Goal: Task Accomplishment & Management: Complete application form

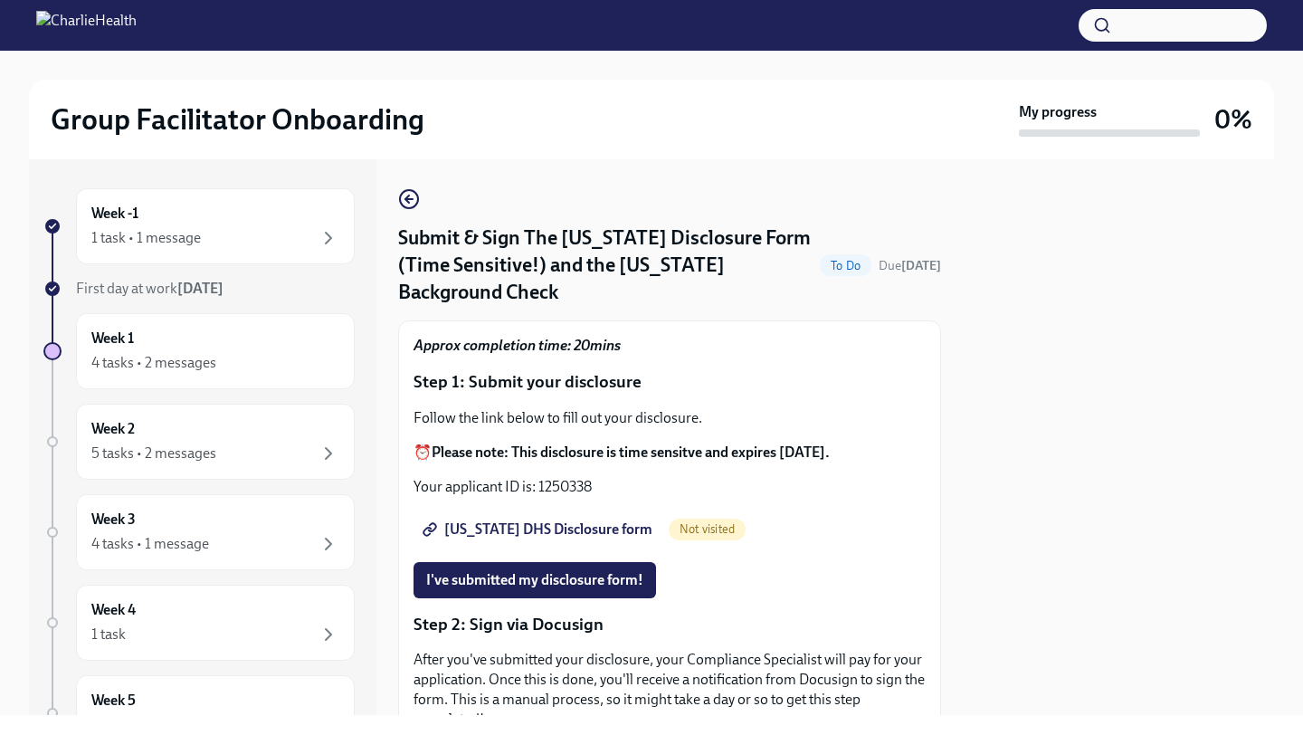
click at [544, 520] on span "Utah DHS Disclosure form" at bounding box center [539, 529] width 226 height 18
drag, startPoint x: 593, startPoint y: 457, endPoint x: 541, endPoint y: 461, distance: 51.7
click at [541, 477] on p "Your applicant ID is: 1250338" at bounding box center [669, 487] width 512 height 20
copy p "1250338"
click at [609, 571] on span "I've submitted my disclosure form!" at bounding box center [534, 580] width 217 height 18
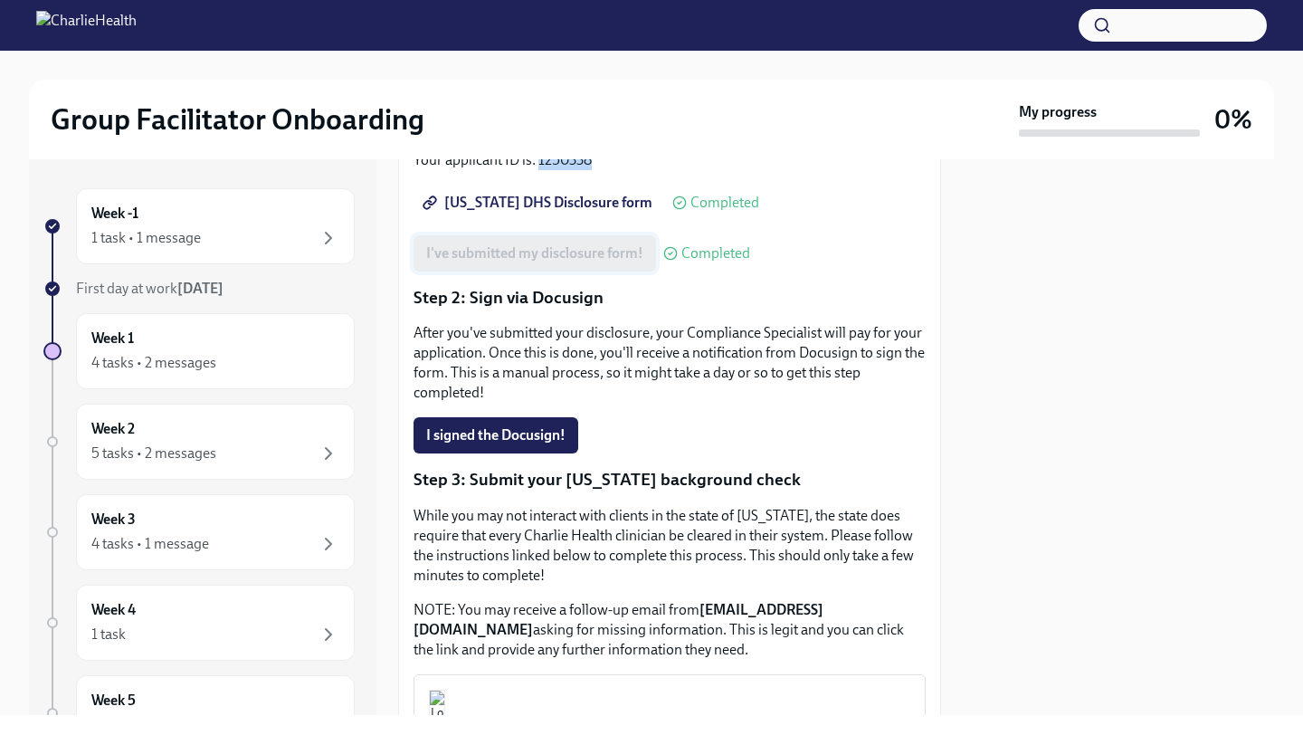
scroll to position [324, 0]
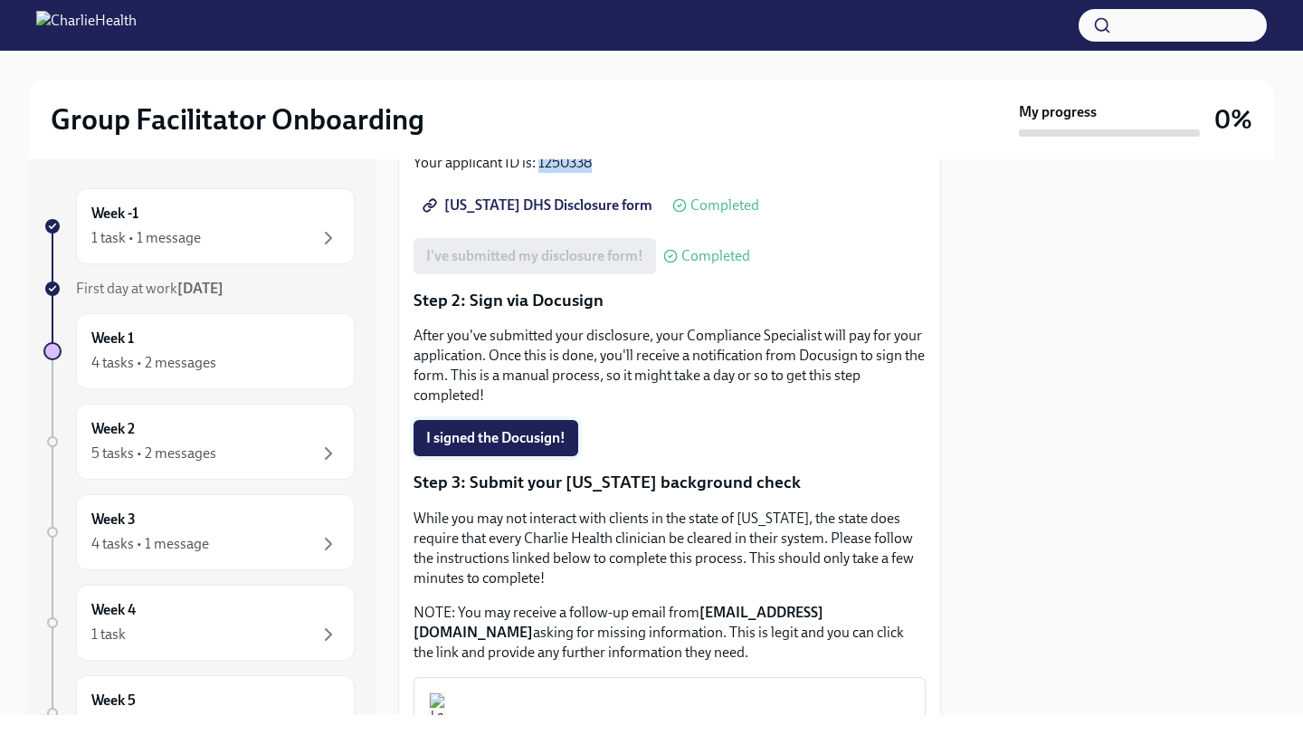
click at [561, 429] on span "I signed the Docusign!" at bounding box center [495, 438] width 139 height 18
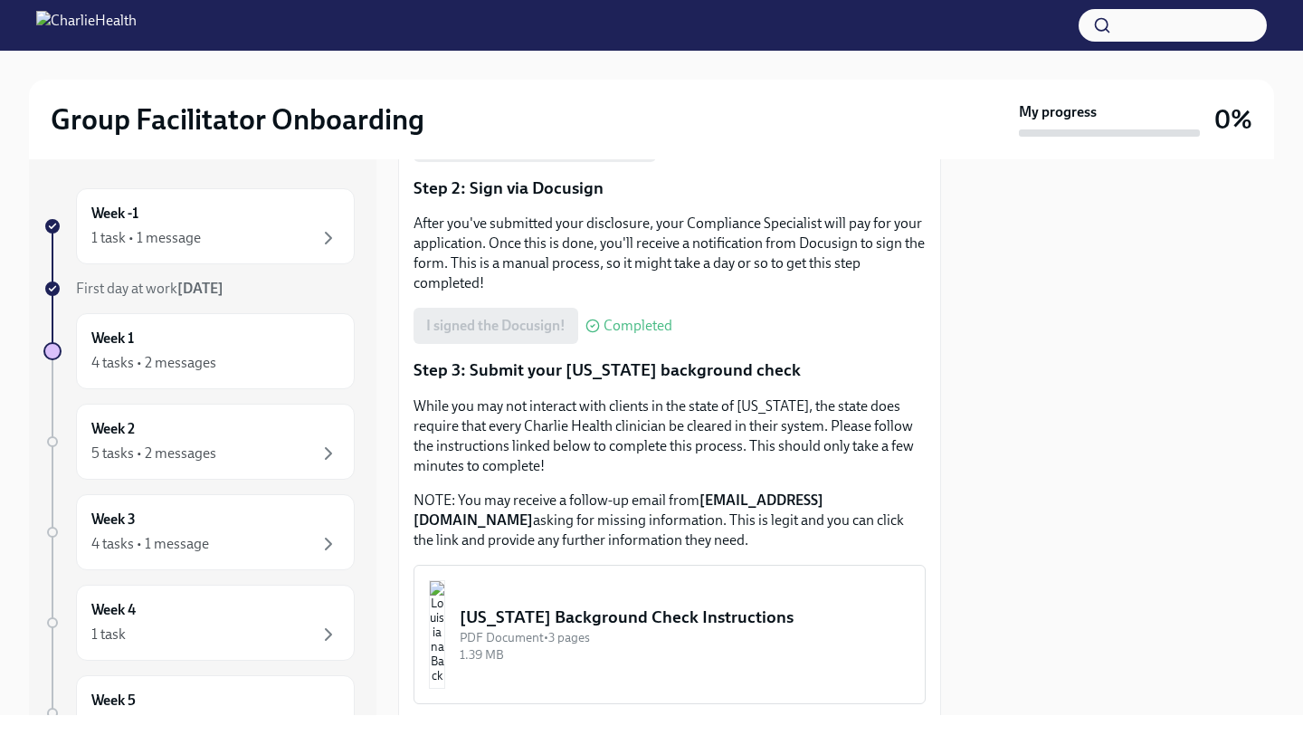
scroll to position [439, 0]
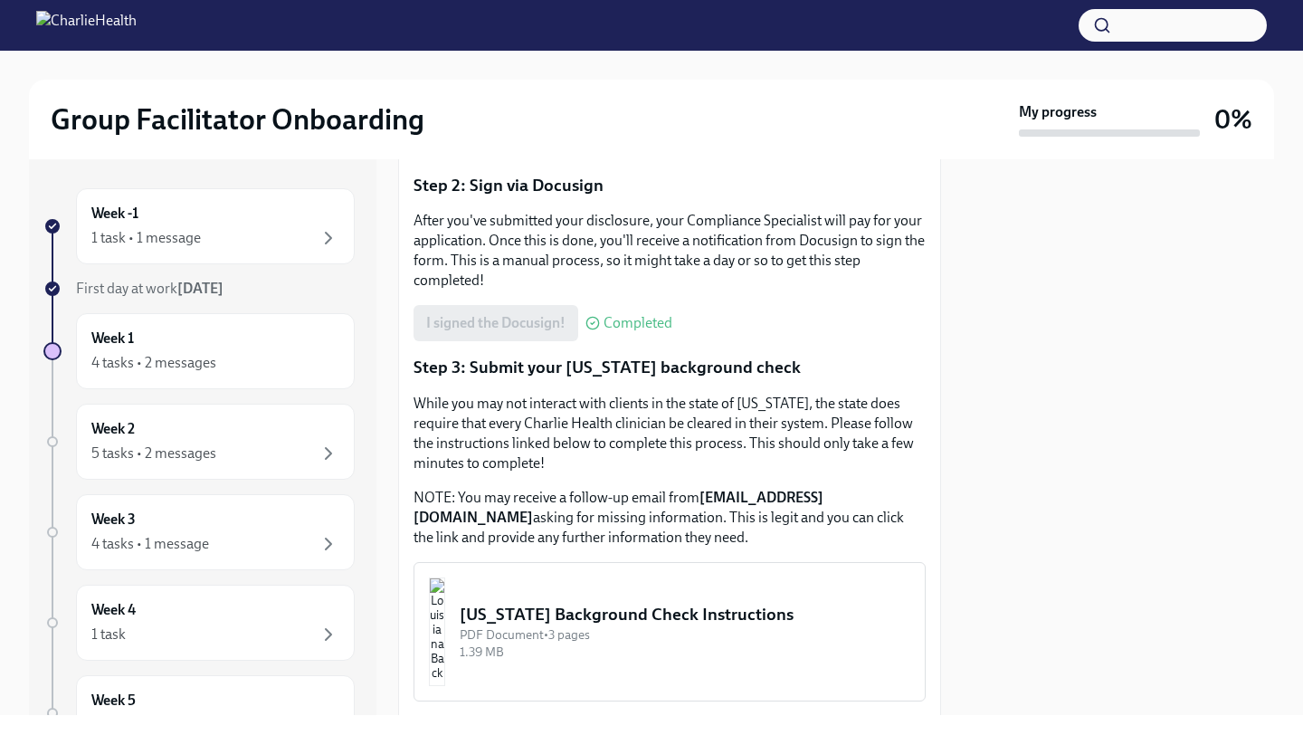
click at [622, 316] on span "Completed" at bounding box center [637, 323] width 69 height 14
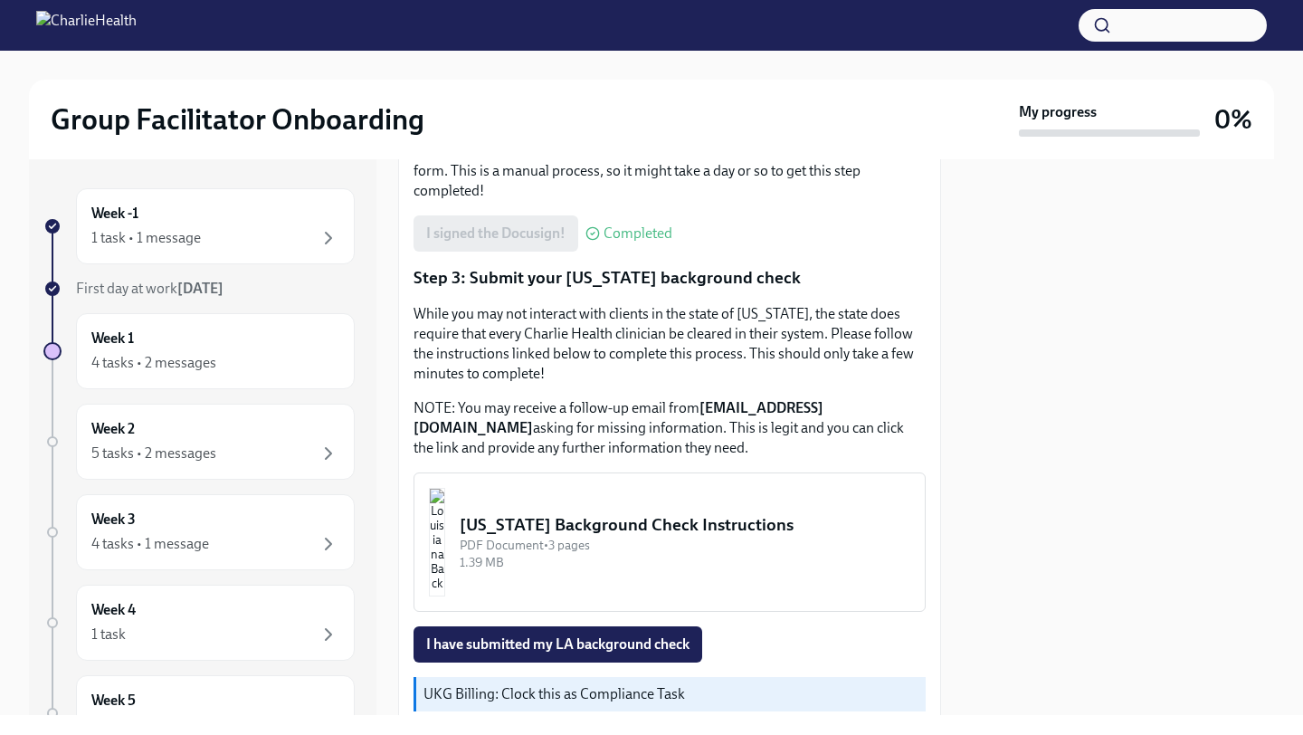
scroll to position [586, 0]
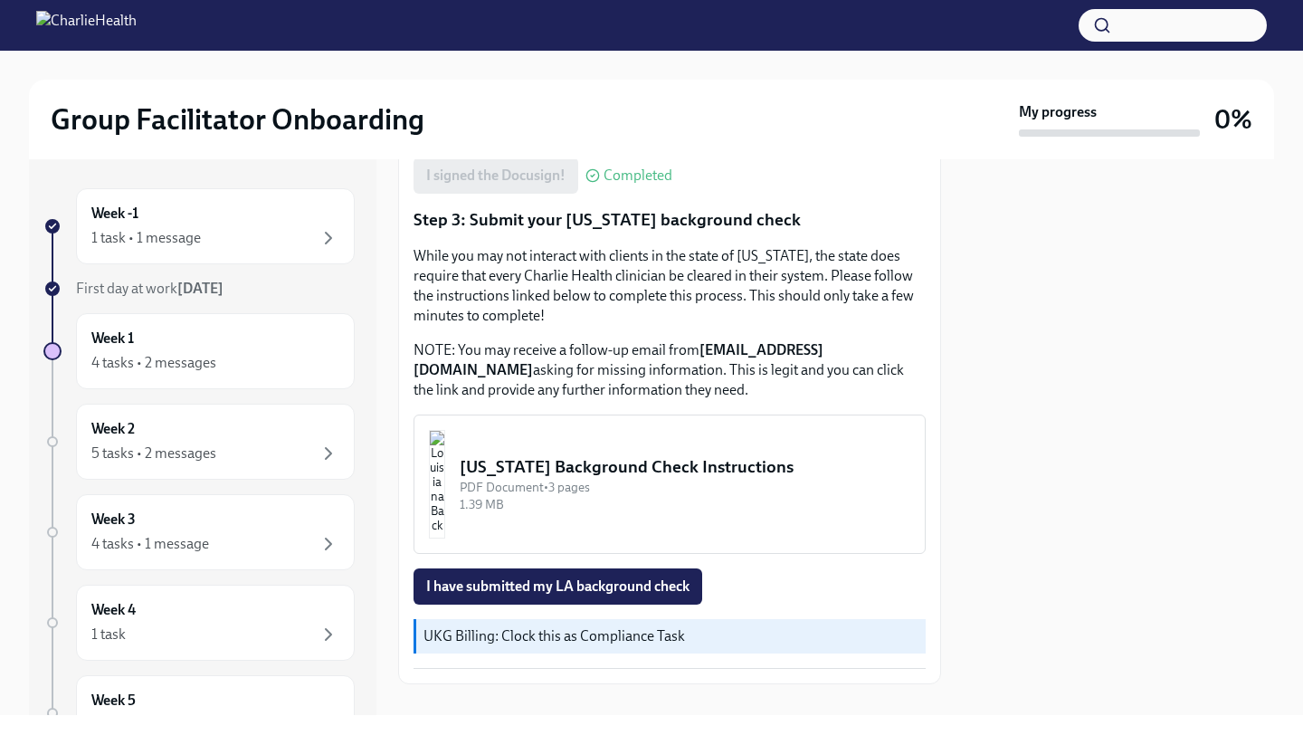
click at [565, 455] on div "Louisiana Background Check Instructions" at bounding box center [685, 467] width 451 height 24
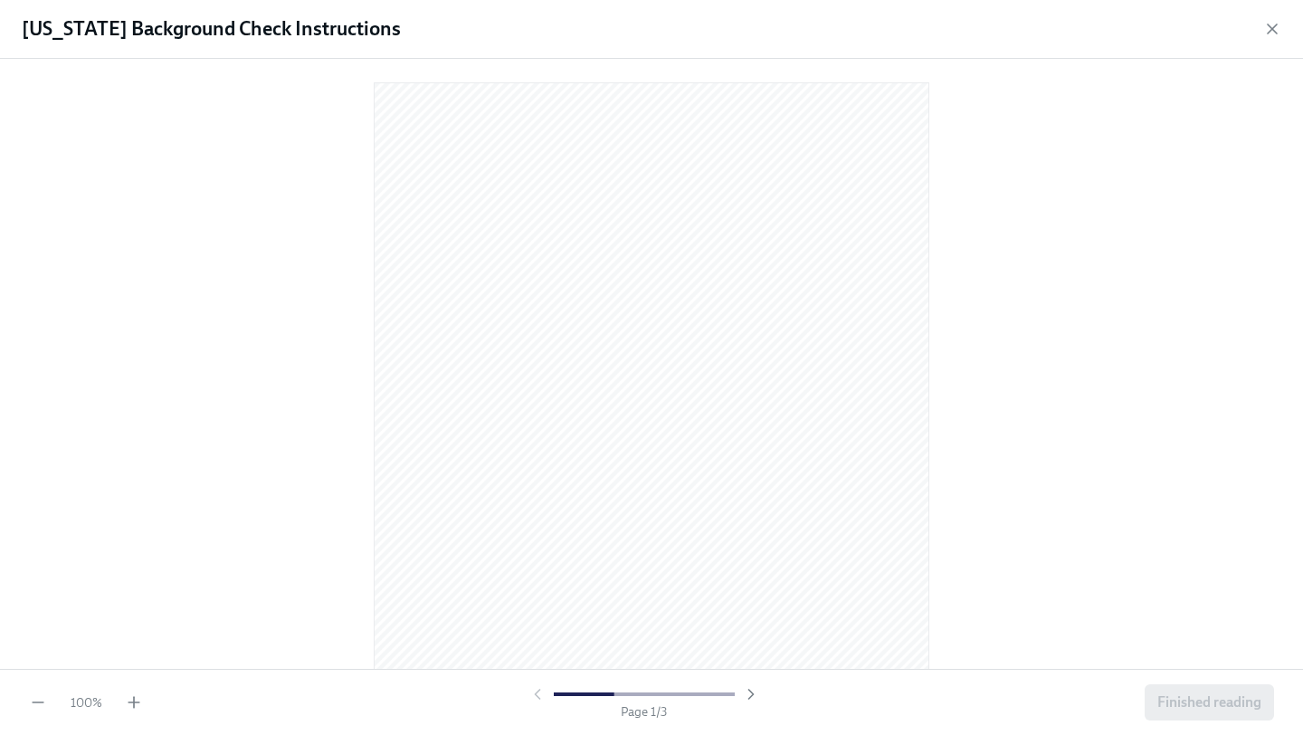
scroll to position [6, 0]
click at [126, 704] on icon "button" at bounding box center [134, 702] width 18 height 18
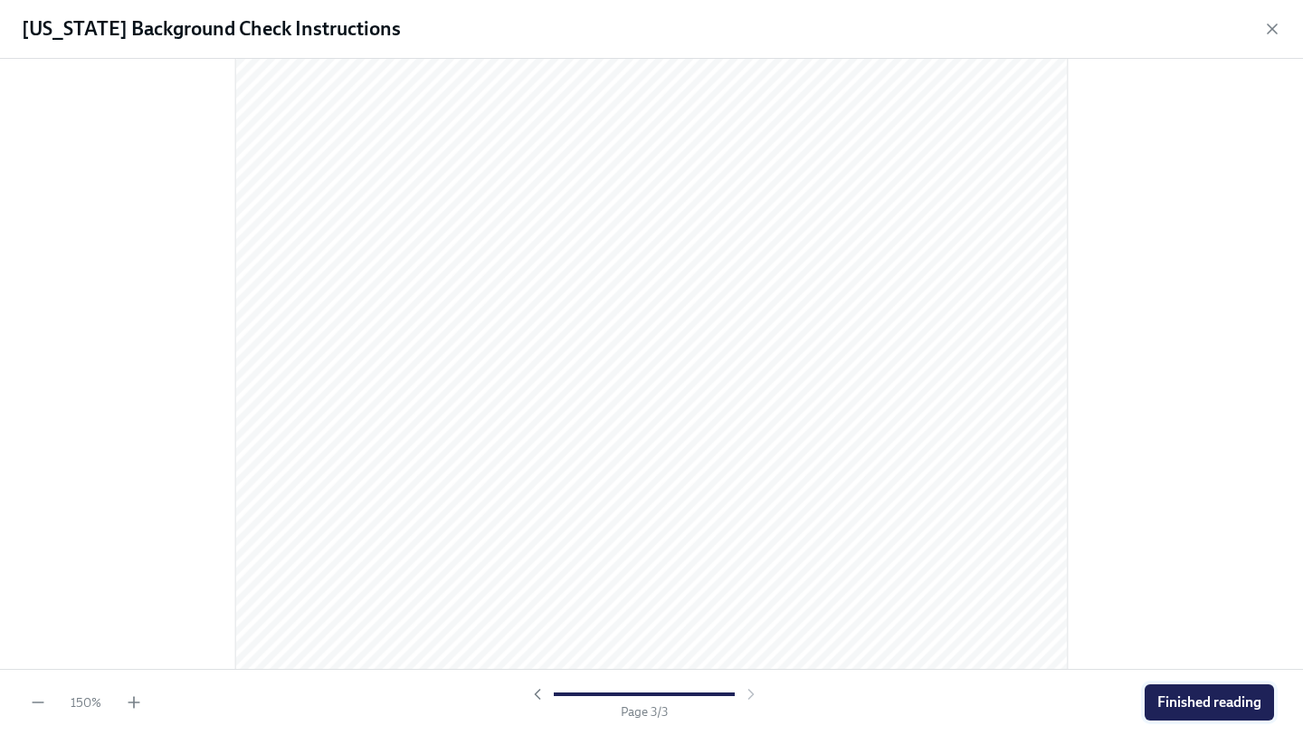
click at [1184, 701] on span "Finished reading" at bounding box center [1209, 702] width 104 height 18
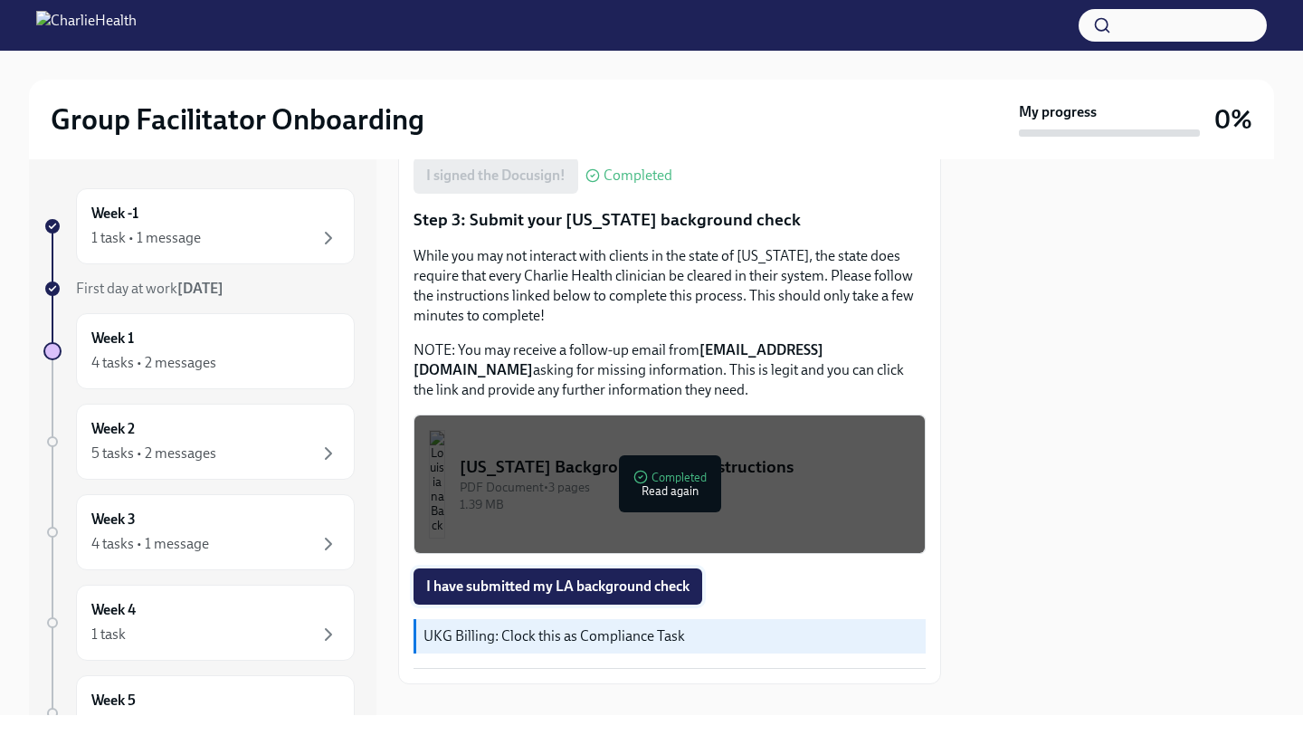
click at [617, 577] on span "I have submitted my LA background check" at bounding box center [557, 586] width 263 height 18
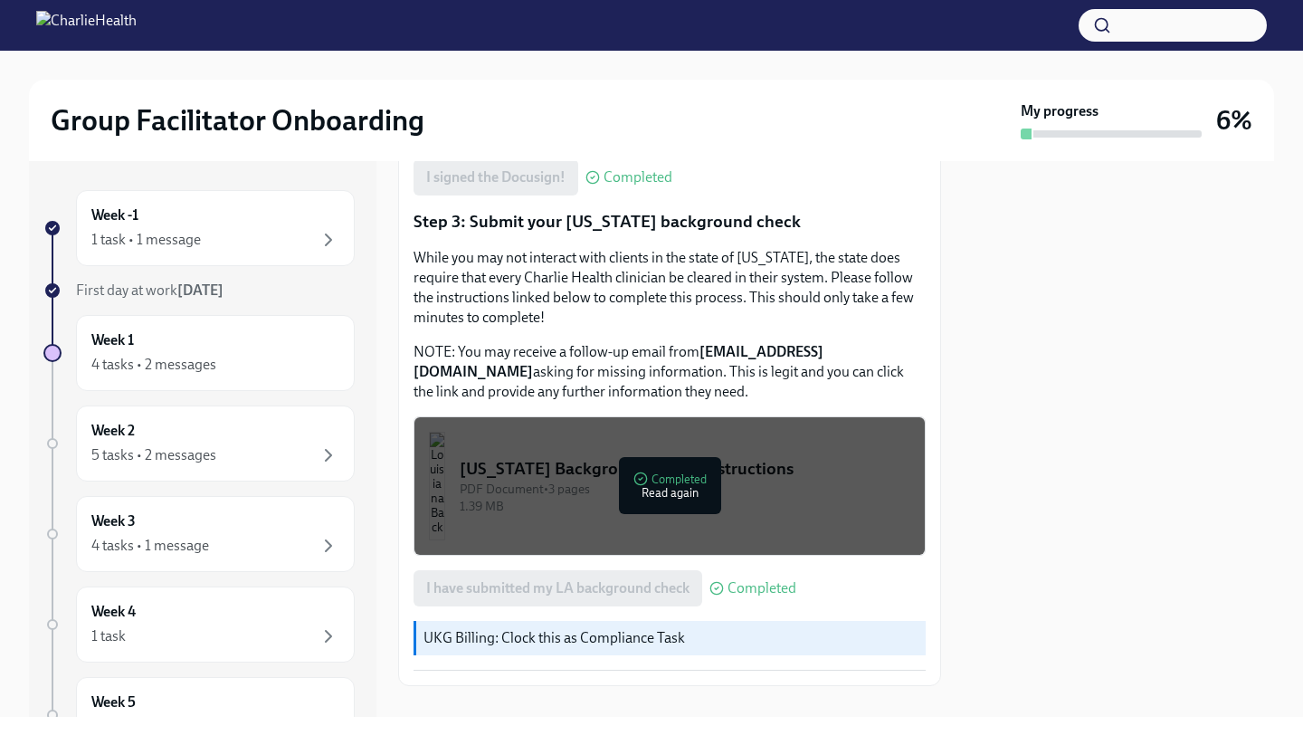
click at [636, 628] on p "UKG Billing: Clock this as Compliance Task" at bounding box center [670, 638] width 495 height 20
click at [226, 347] on div "Week 1 4 tasks • 2 messages" at bounding box center [215, 352] width 248 height 45
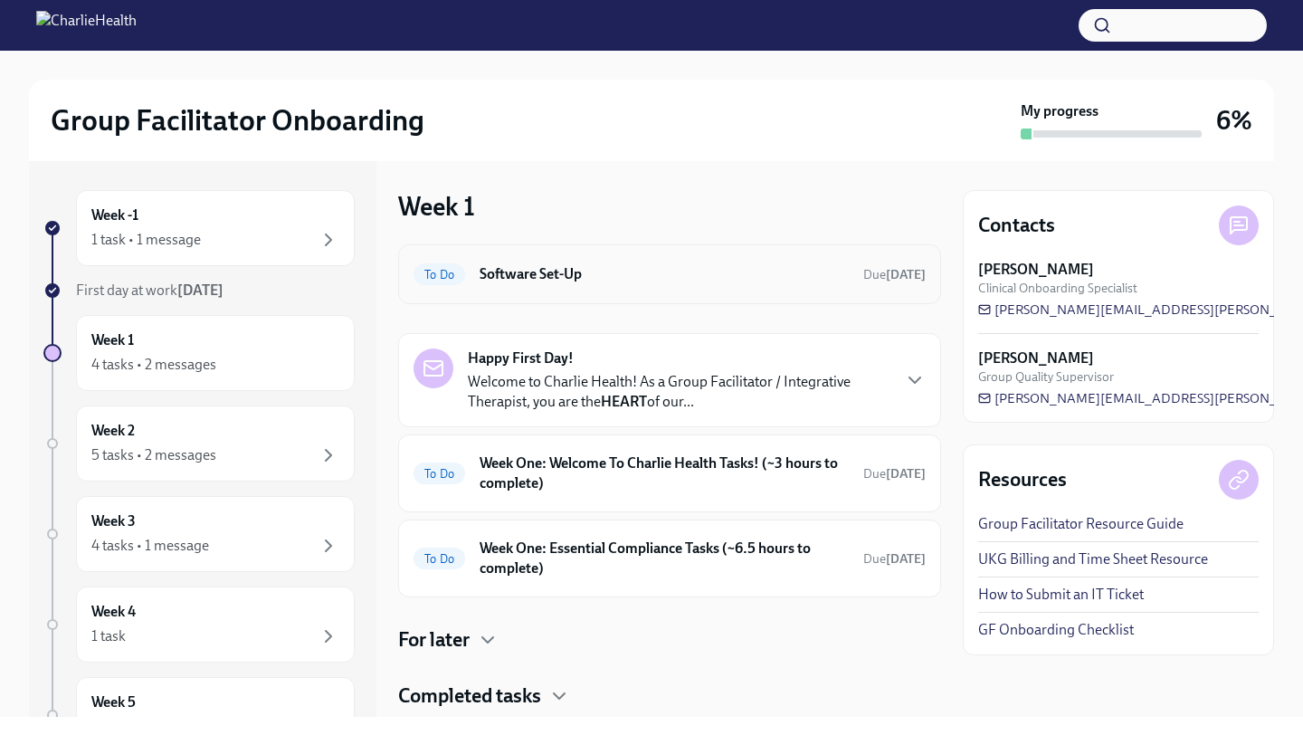
click at [601, 264] on h6 "Software Set-Up" at bounding box center [663, 274] width 369 height 20
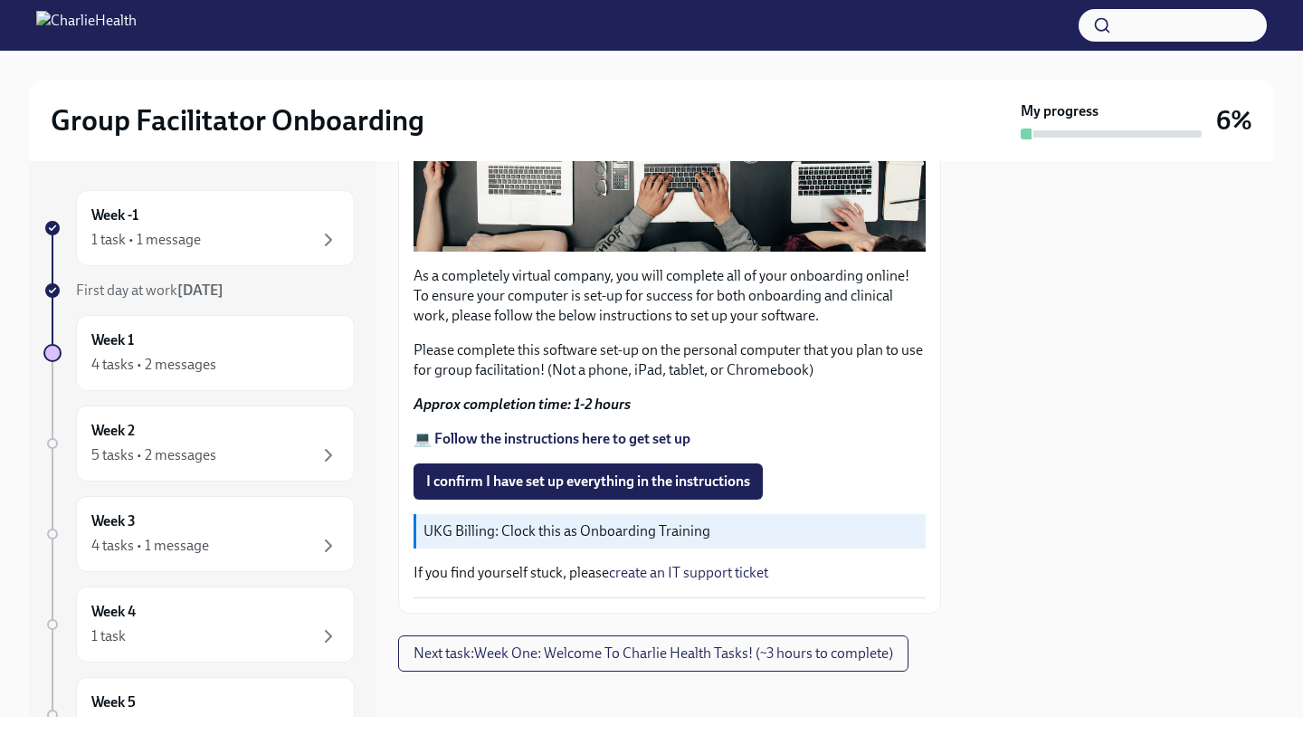
scroll to position [490, 0]
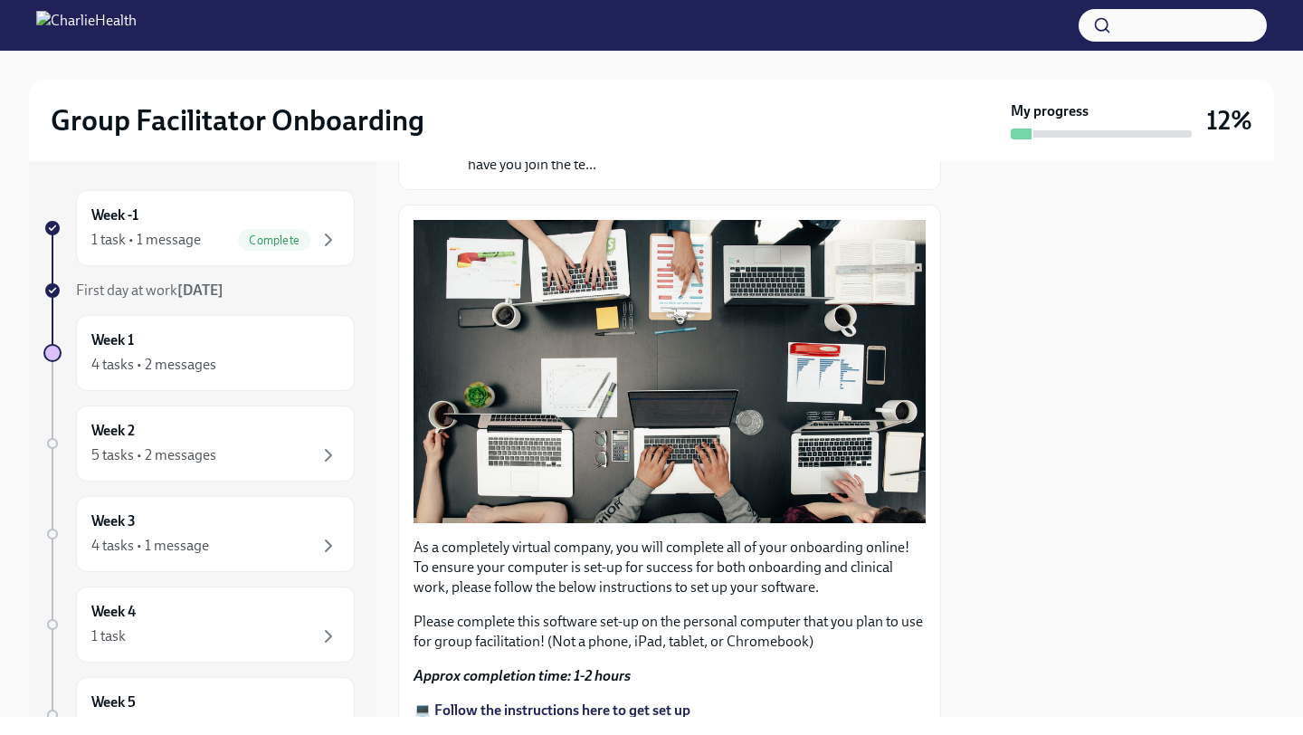
scroll to position [490, 0]
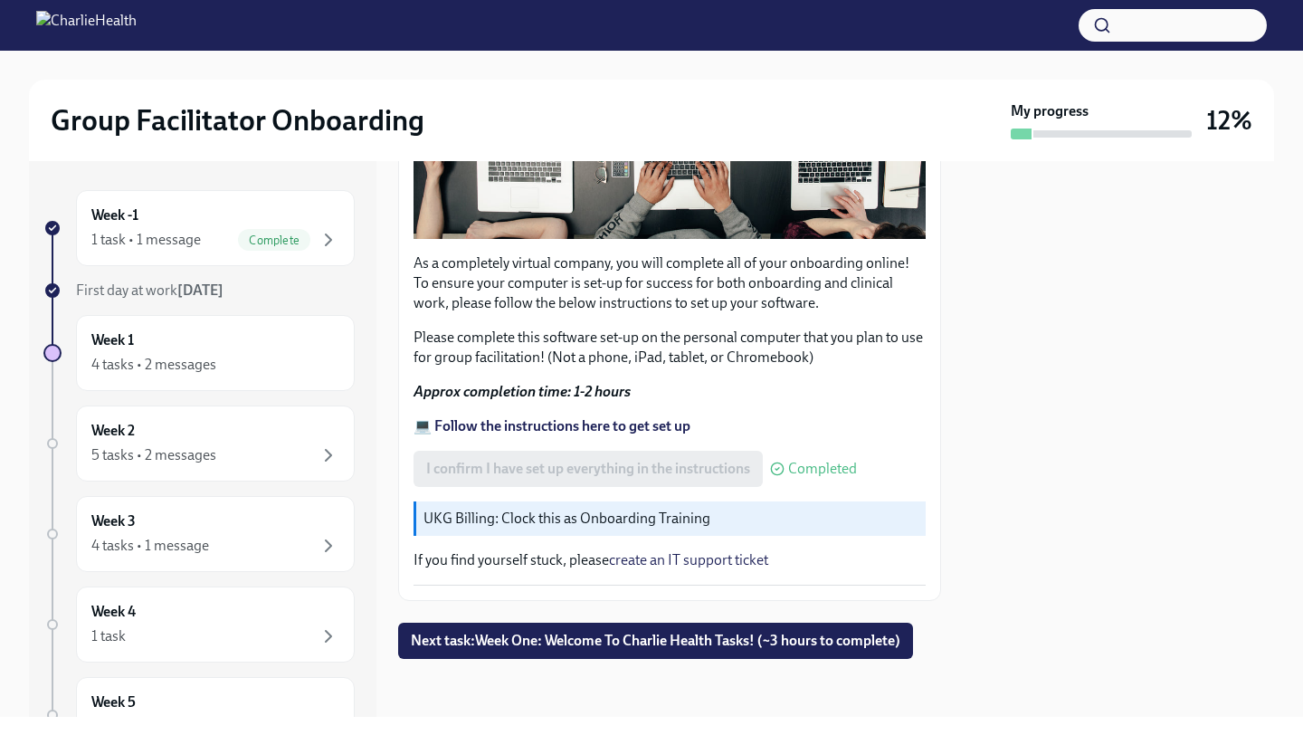
click at [682, 525] on p "UKG Billing: Clock this as Onboarding Training" at bounding box center [670, 518] width 495 height 20
click at [303, 218] on div "Week -1 1 task • 1 message Complete" at bounding box center [215, 227] width 248 height 45
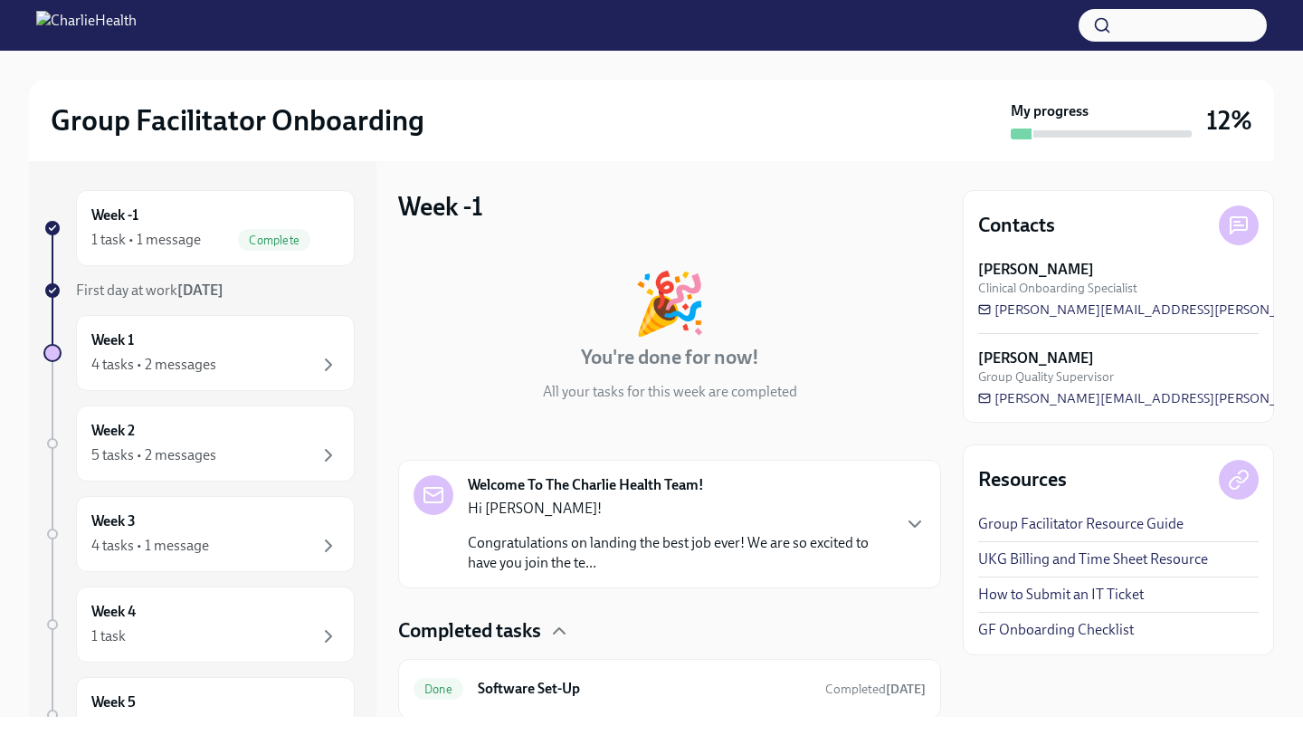
scroll to position [60, 0]
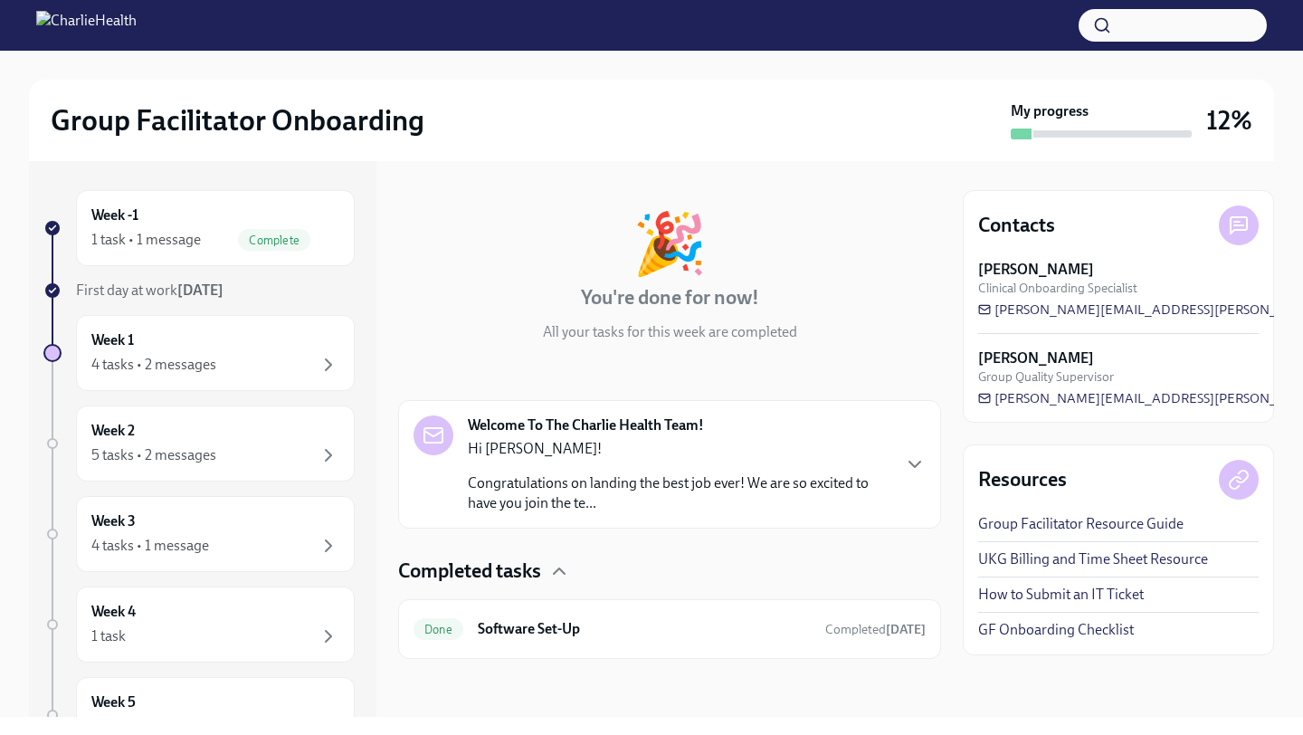
click at [909, 477] on div "Welcome To The Charlie Health Team! Hi Susanna! Congratulations on landing the …" at bounding box center [669, 464] width 512 height 98
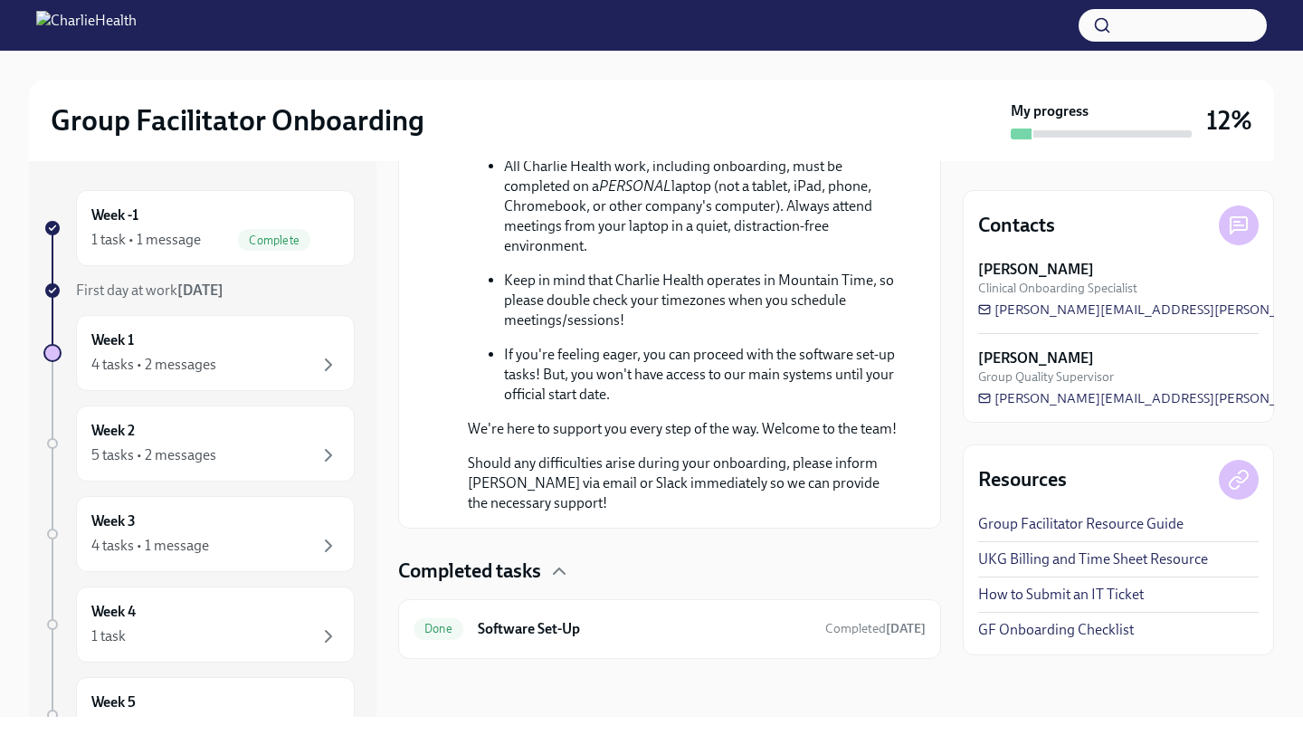
scroll to position [1112, 0]
click at [303, 222] on div "Week -1 1 task • 1 message Complete" at bounding box center [215, 227] width 248 height 45
click at [293, 347] on div "Week 1 4 tasks • 2 messages" at bounding box center [215, 352] width 248 height 45
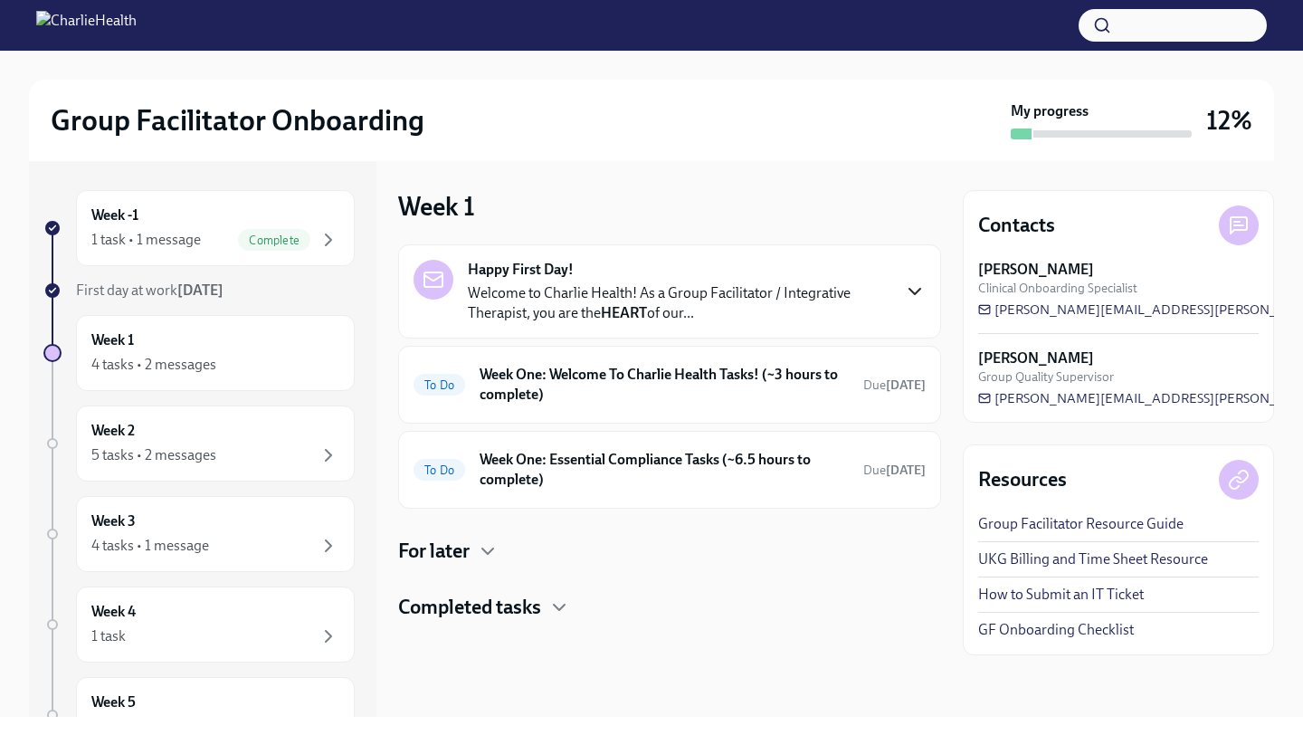
click at [907, 289] on icon "button" at bounding box center [915, 291] width 22 height 22
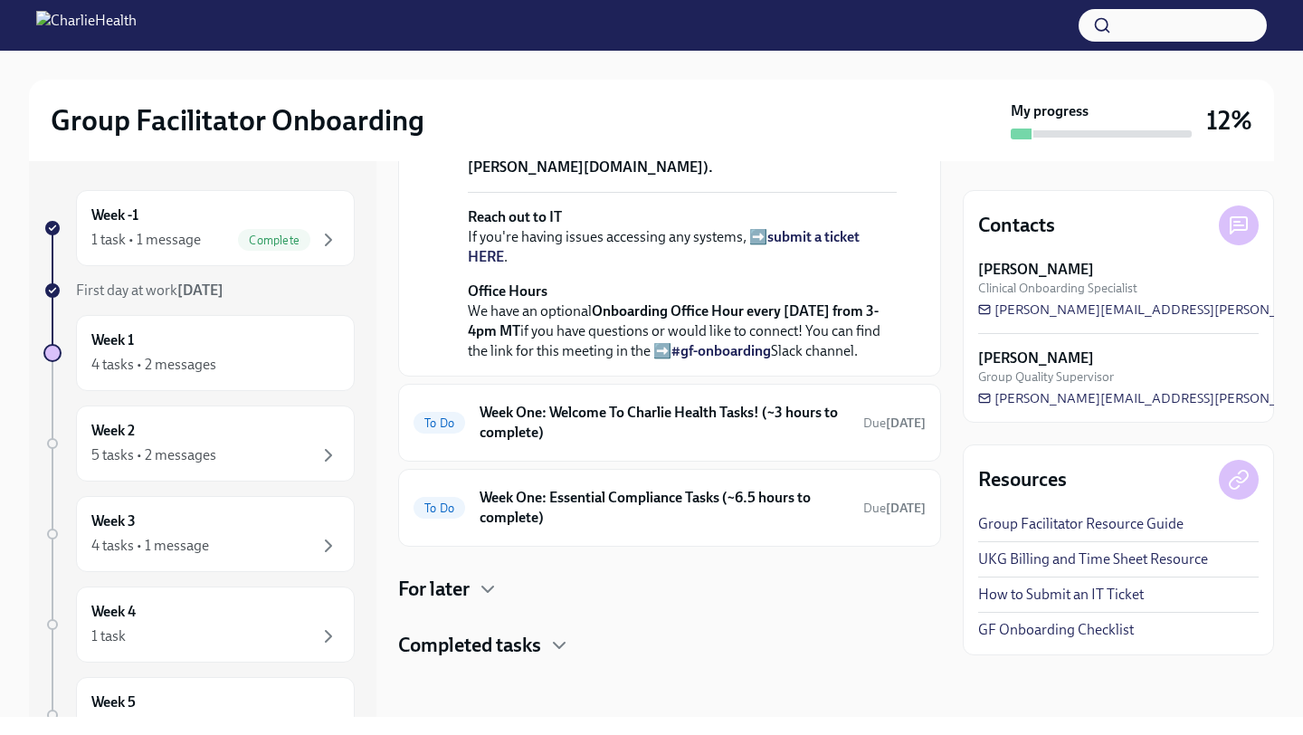
scroll to position [773, 0]
click at [682, 419] on h6 "Week One: Welcome To Charlie Health Tasks! (~3 hours to complete)" at bounding box center [663, 423] width 369 height 40
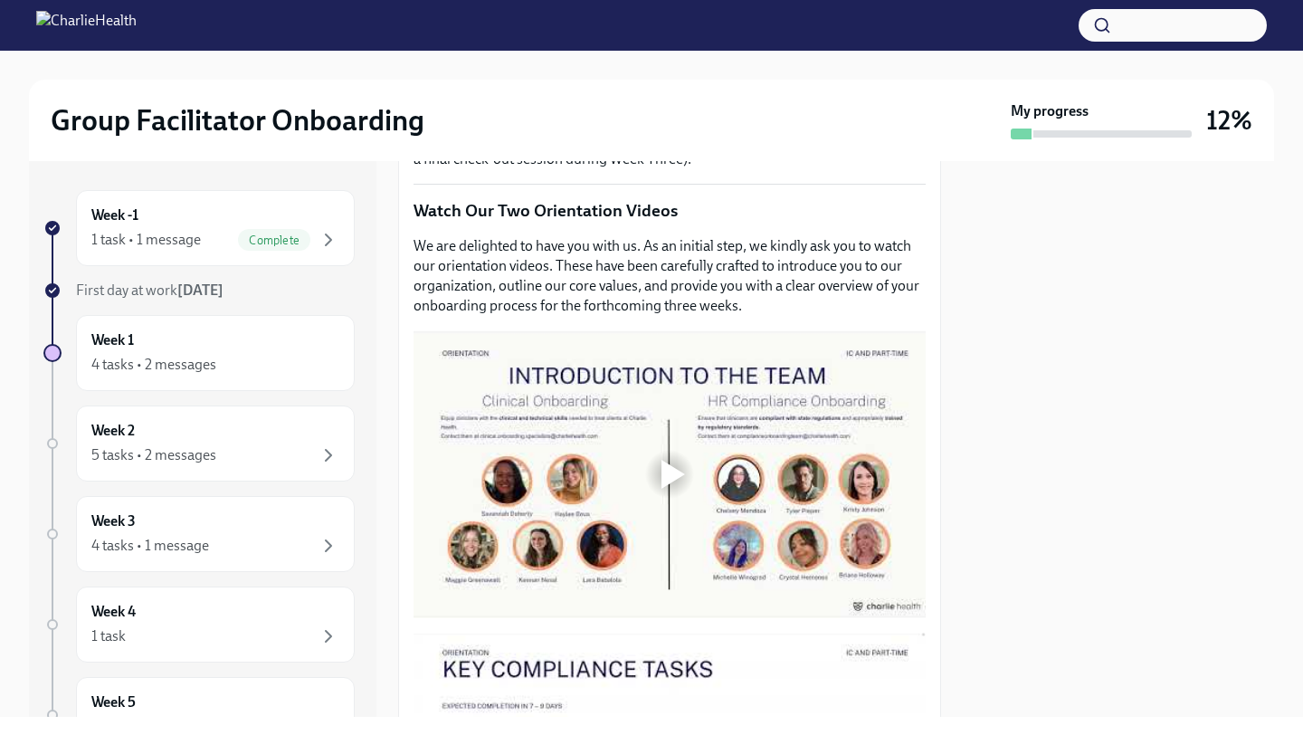
scroll to position [745, 0]
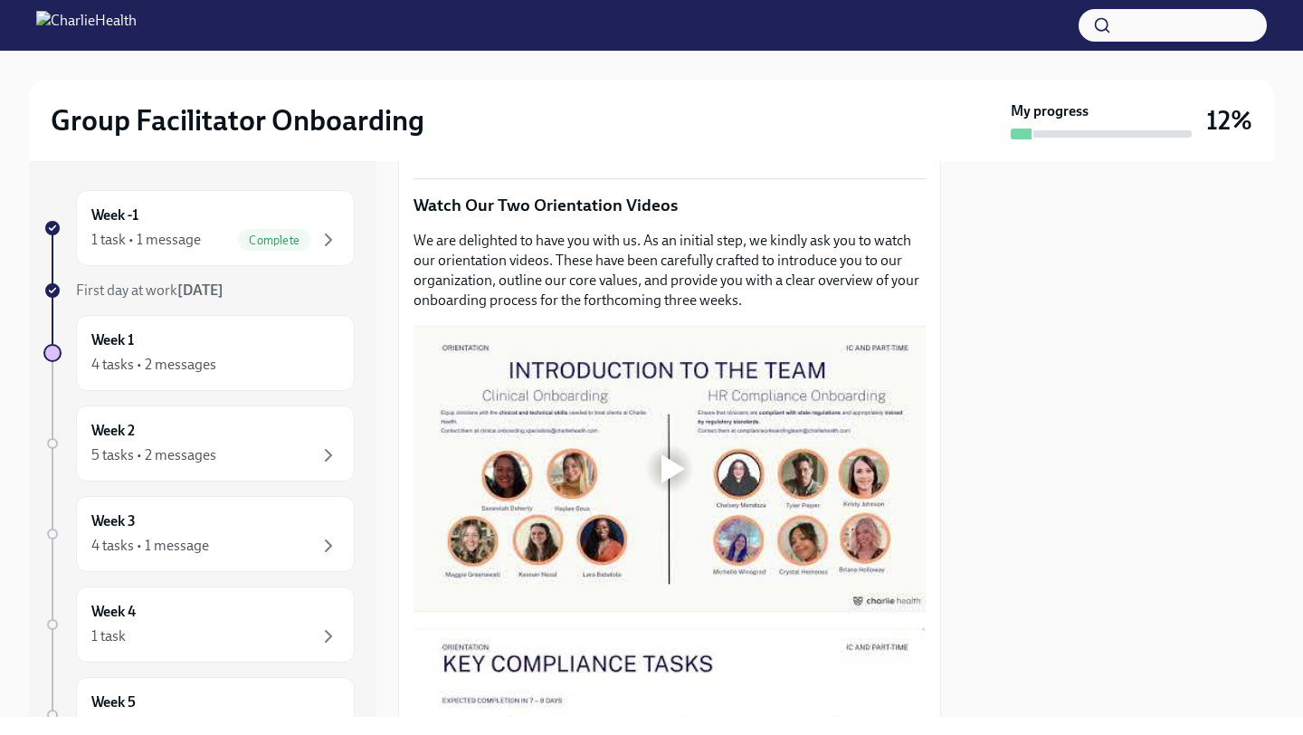
click at [668, 468] on div at bounding box center [673, 468] width 24 height 29
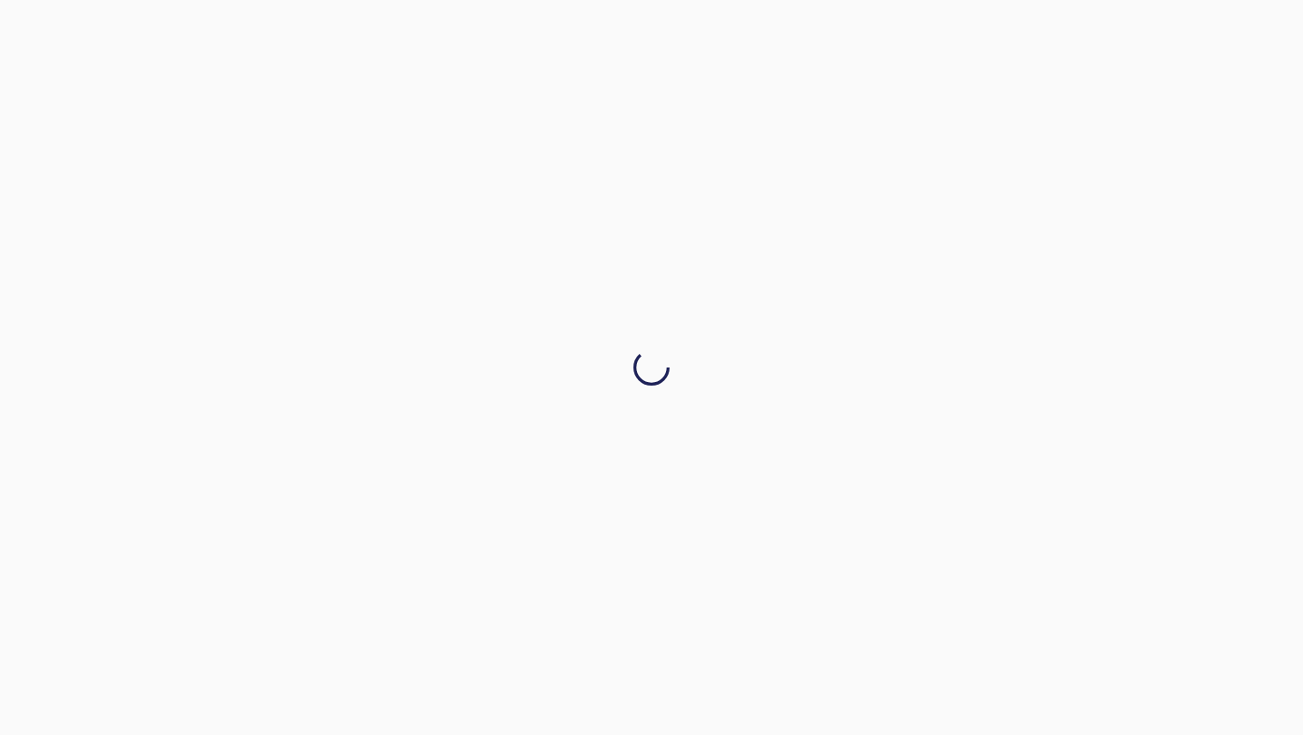
click at [1111, 714] on div at bounding box center [651, 367] width 1303 height 735
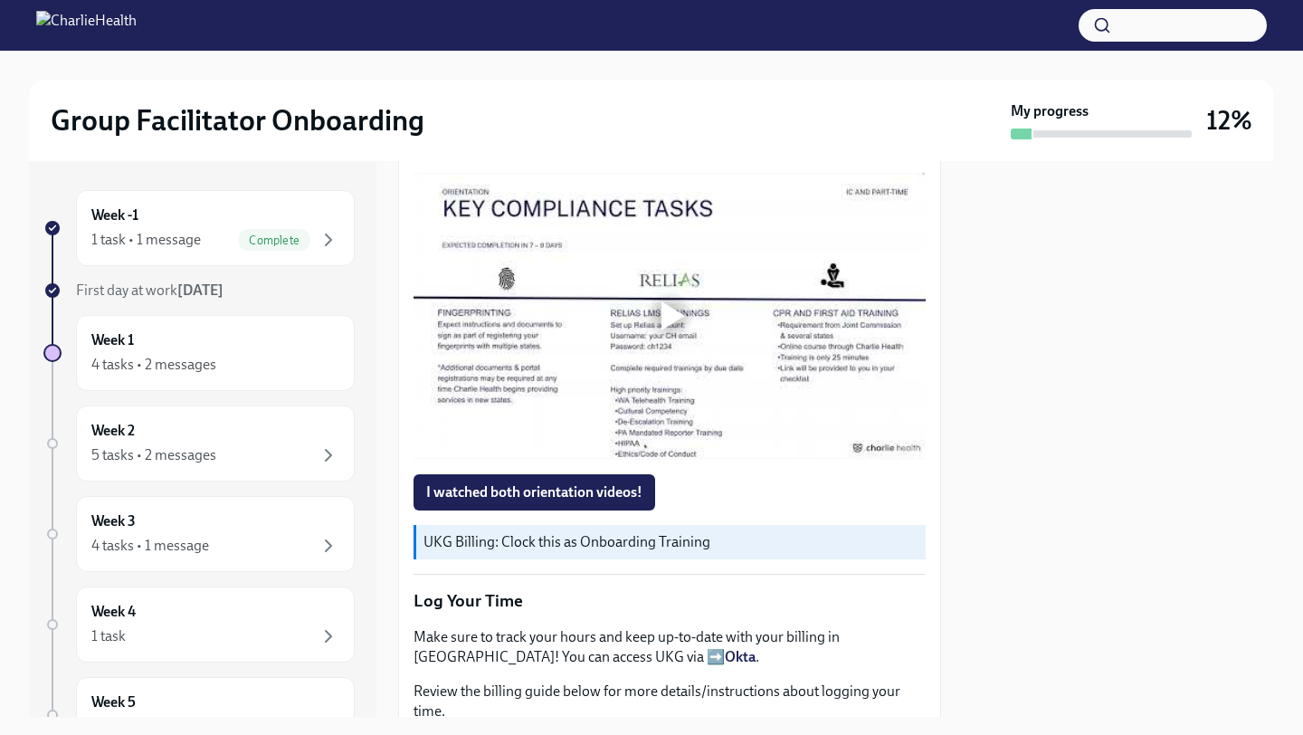
scroll to position [1187, 0]
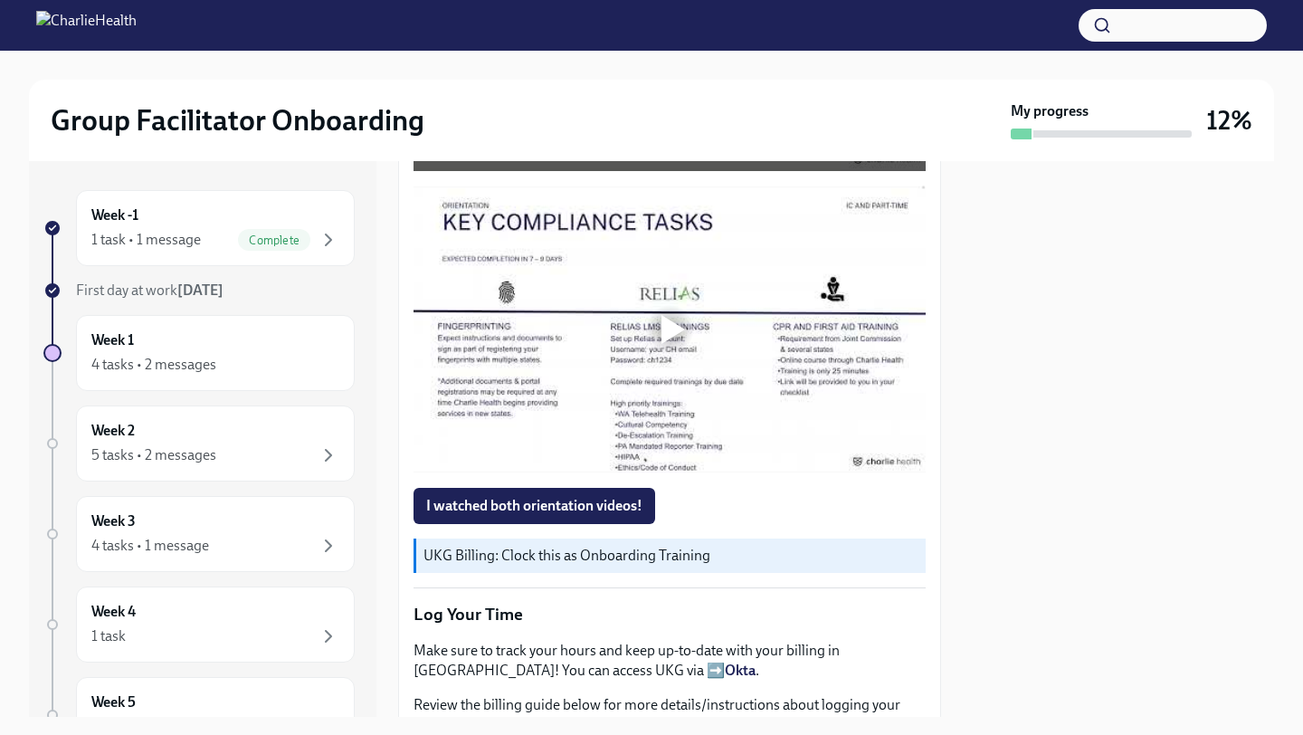
click at [679, 328] on div at bounding box center [673, 329] width 24 height 29
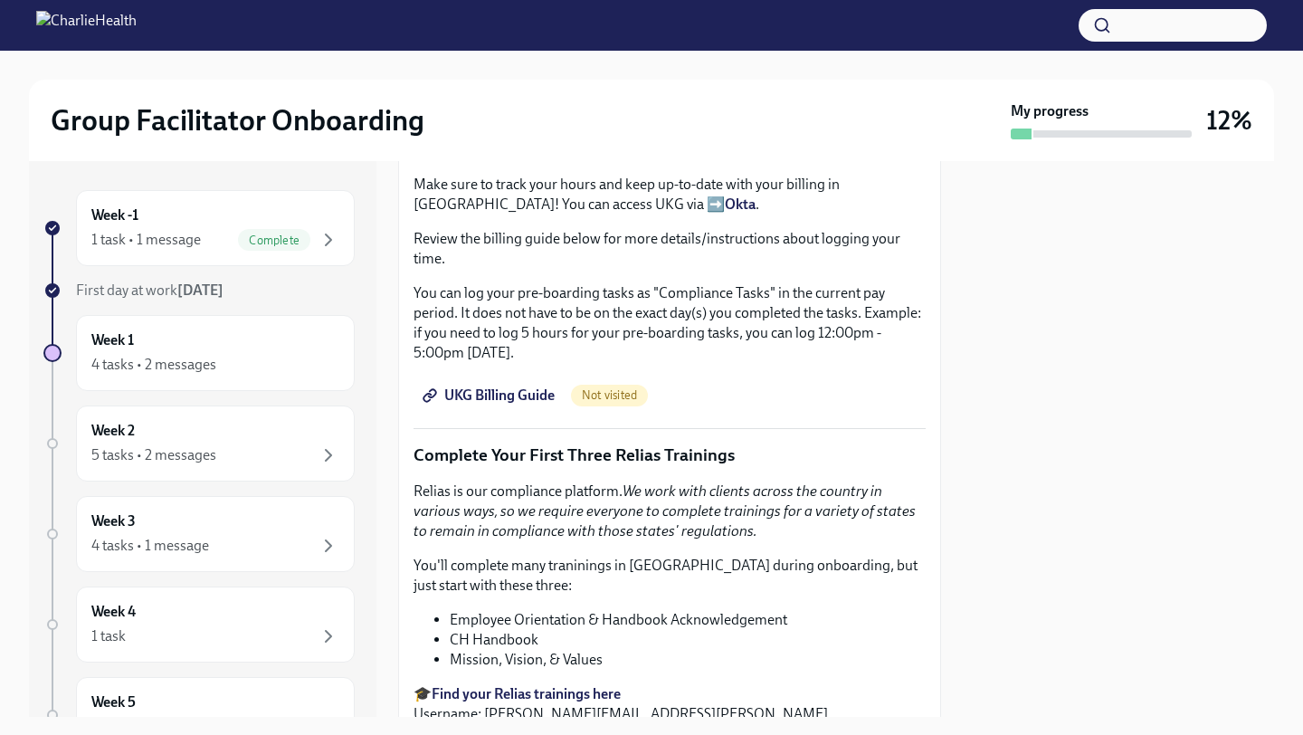
scroll to position [1659, 0]
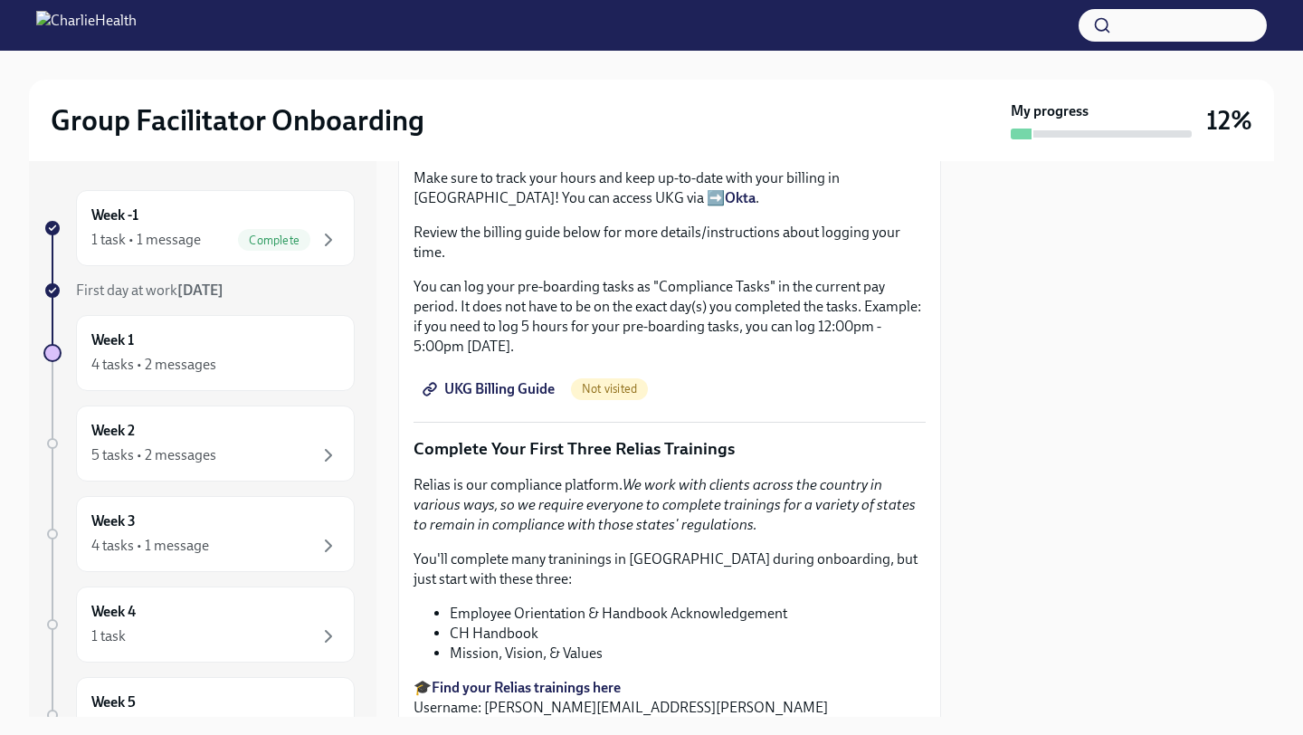
click at [485, 401] on link "UKG Billing Guide" at bounding box center [490, 389] width 154 height 36
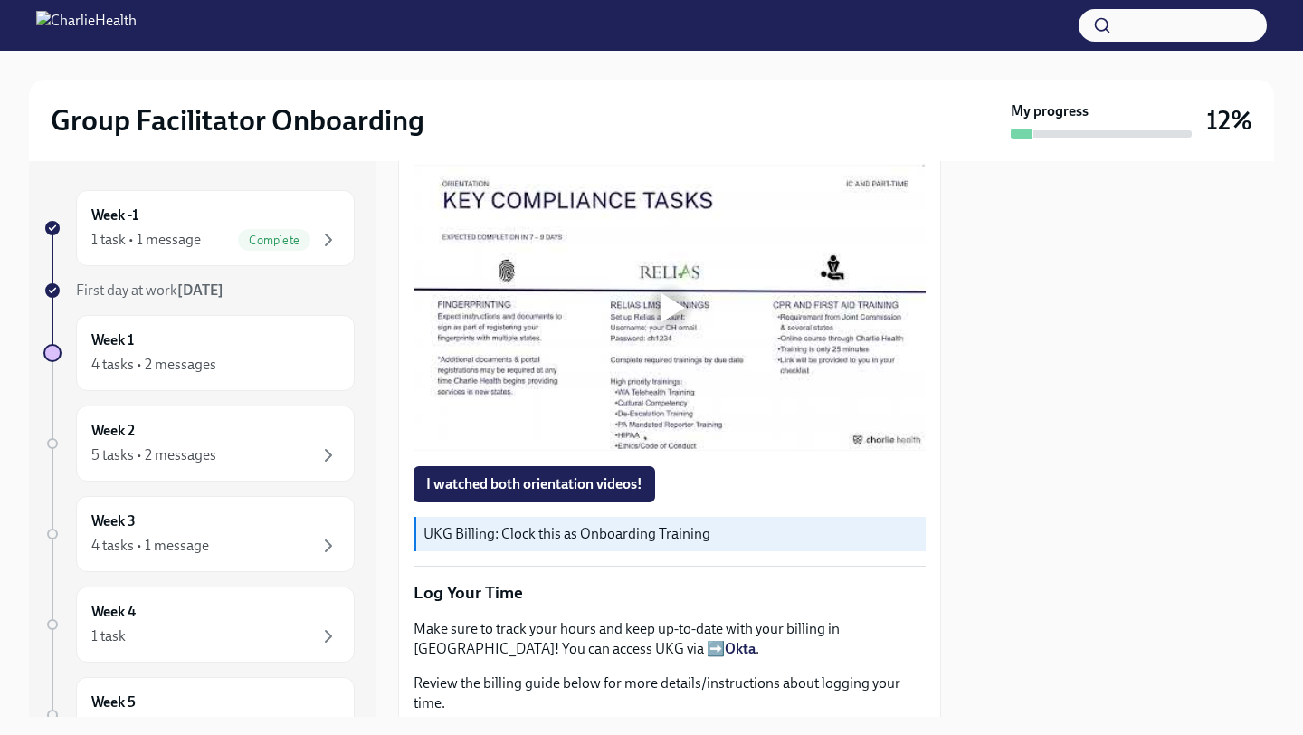
scroll to position [1247, 0]
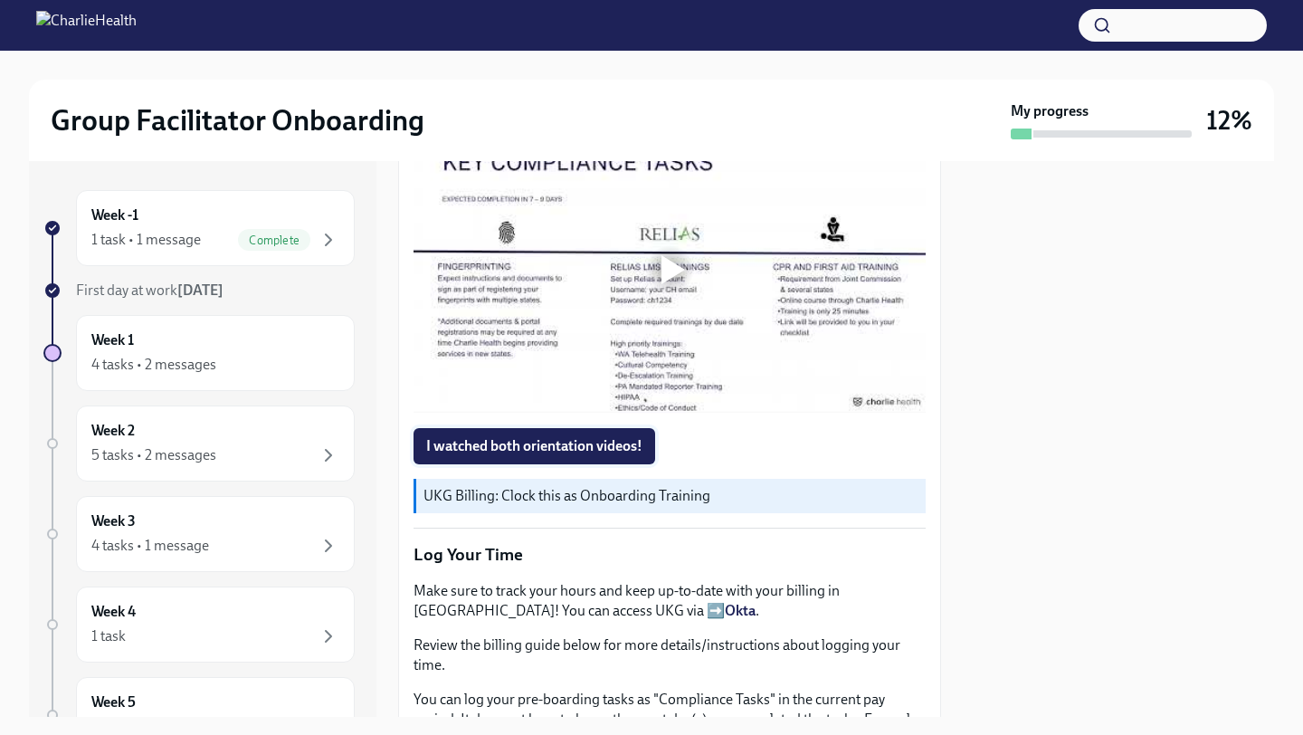
click at [515, 463] on button "I watched both orientation videos!" at bounding box center [534, 446] width 242 height 36
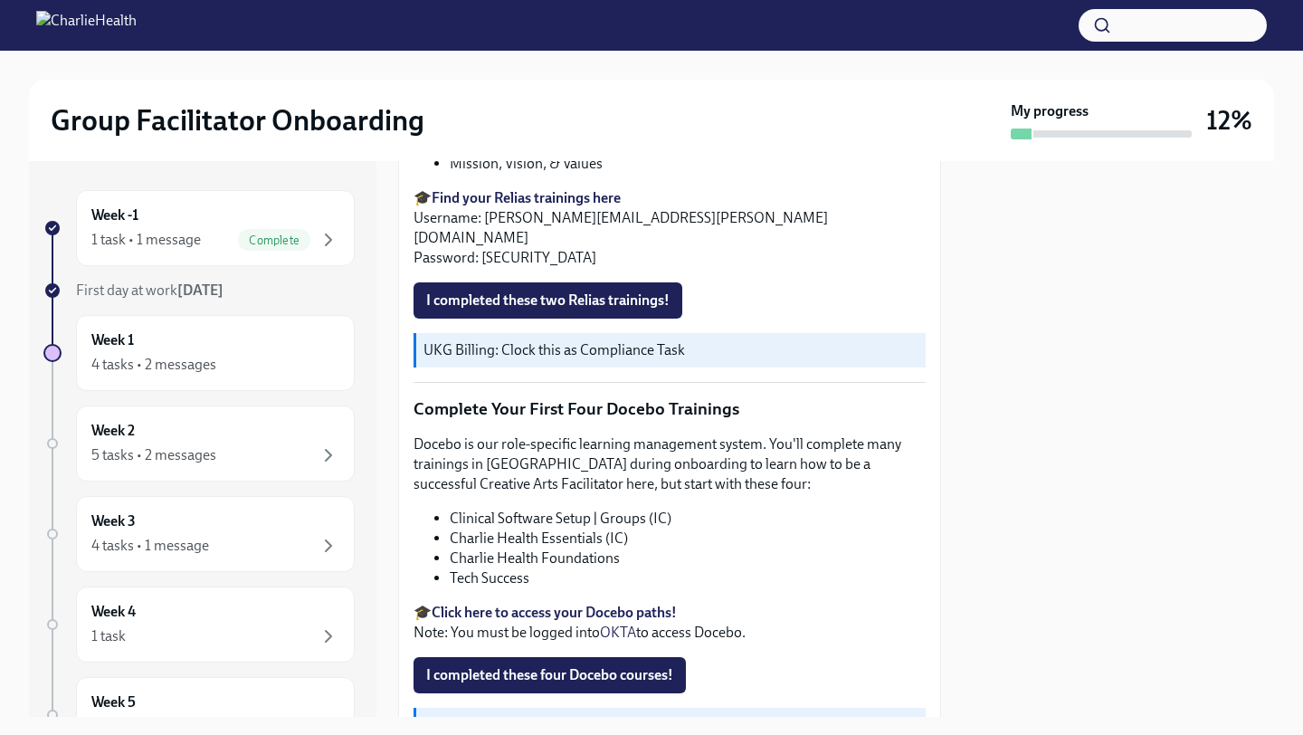
scroll to position [2301, 0]
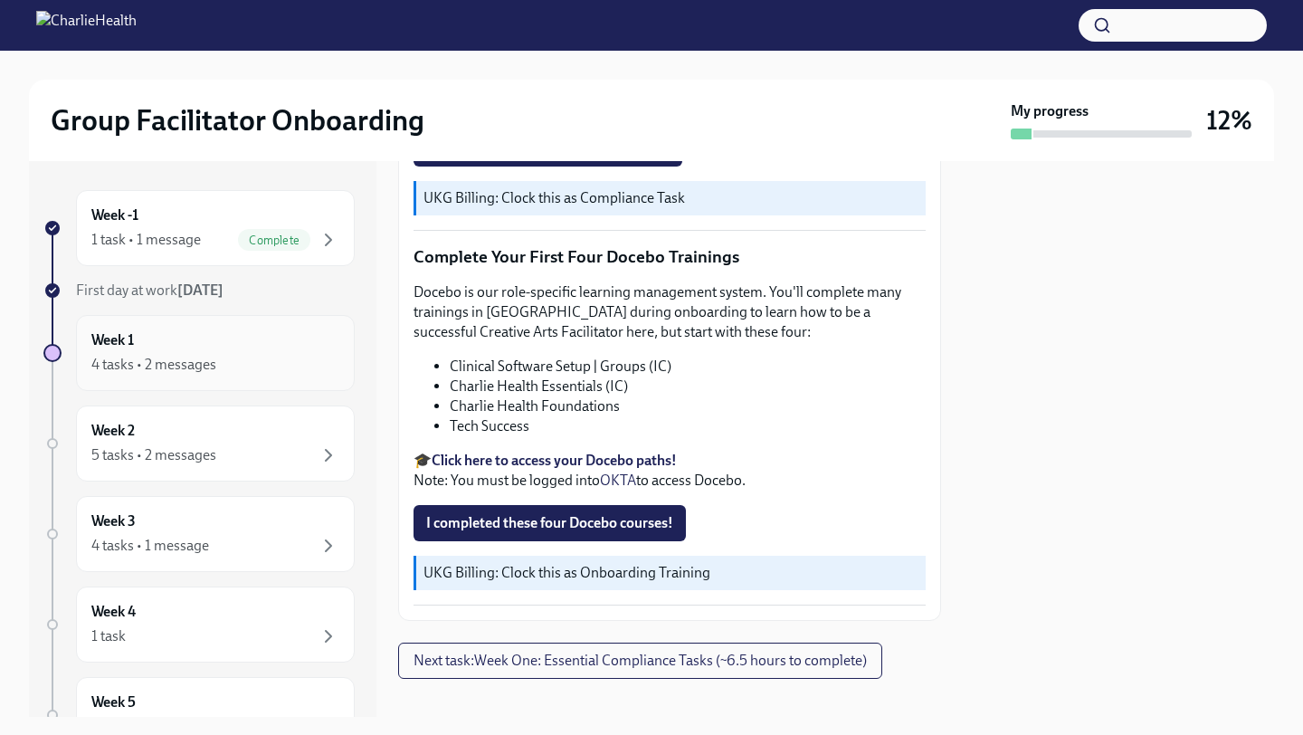
click at [274, 331] on div "Week 1 4 tasks • 2 messages" at bounding box center [215, 352] width 248 height 45
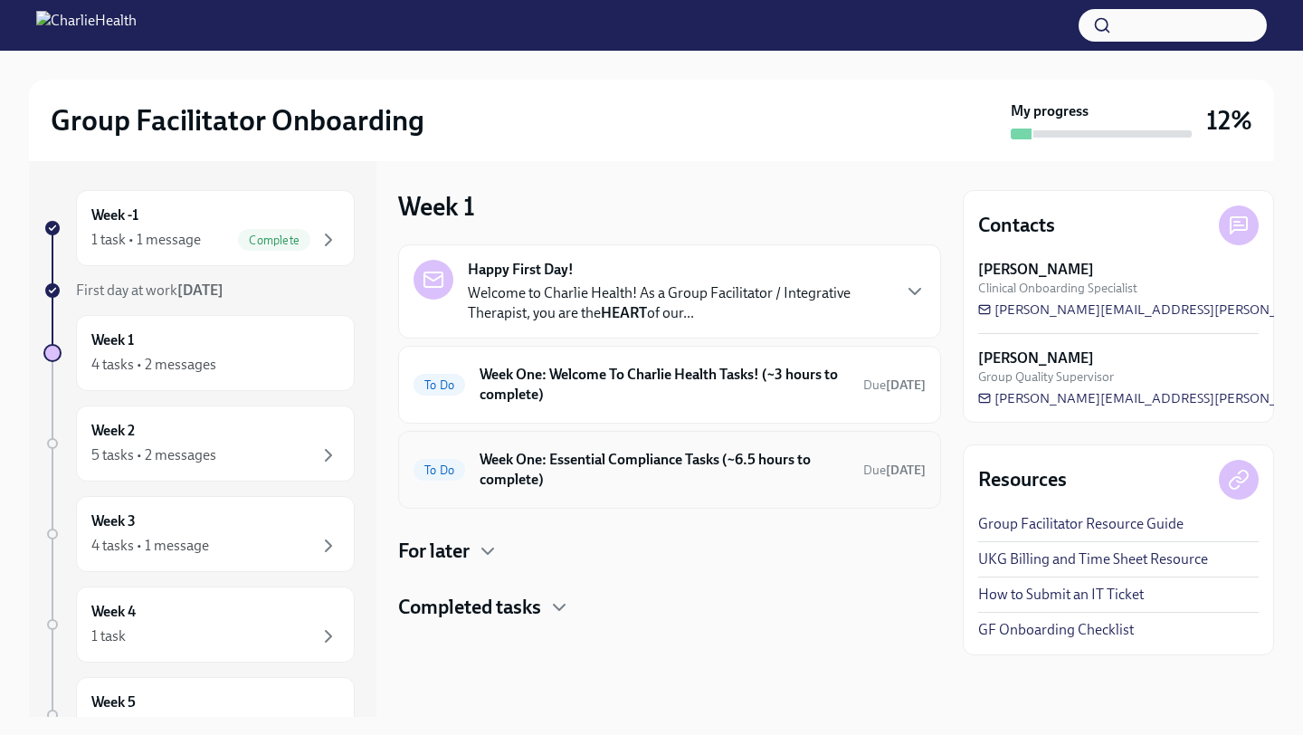
click at [686, 488] on h6 "Week One: Essential Compliance Tasks (~6.5 hours to complete)" at bounding box center [663, 470] width 369 height 40
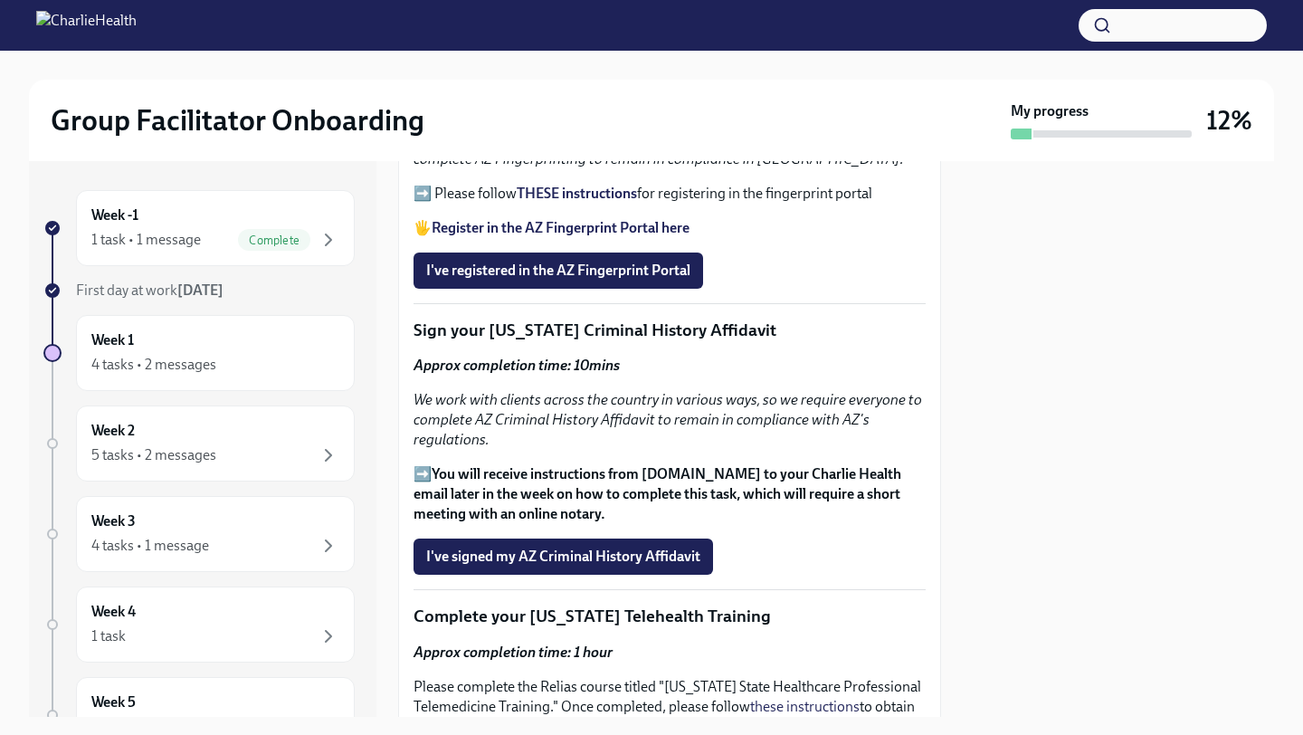
scroll to position [2231, 0]
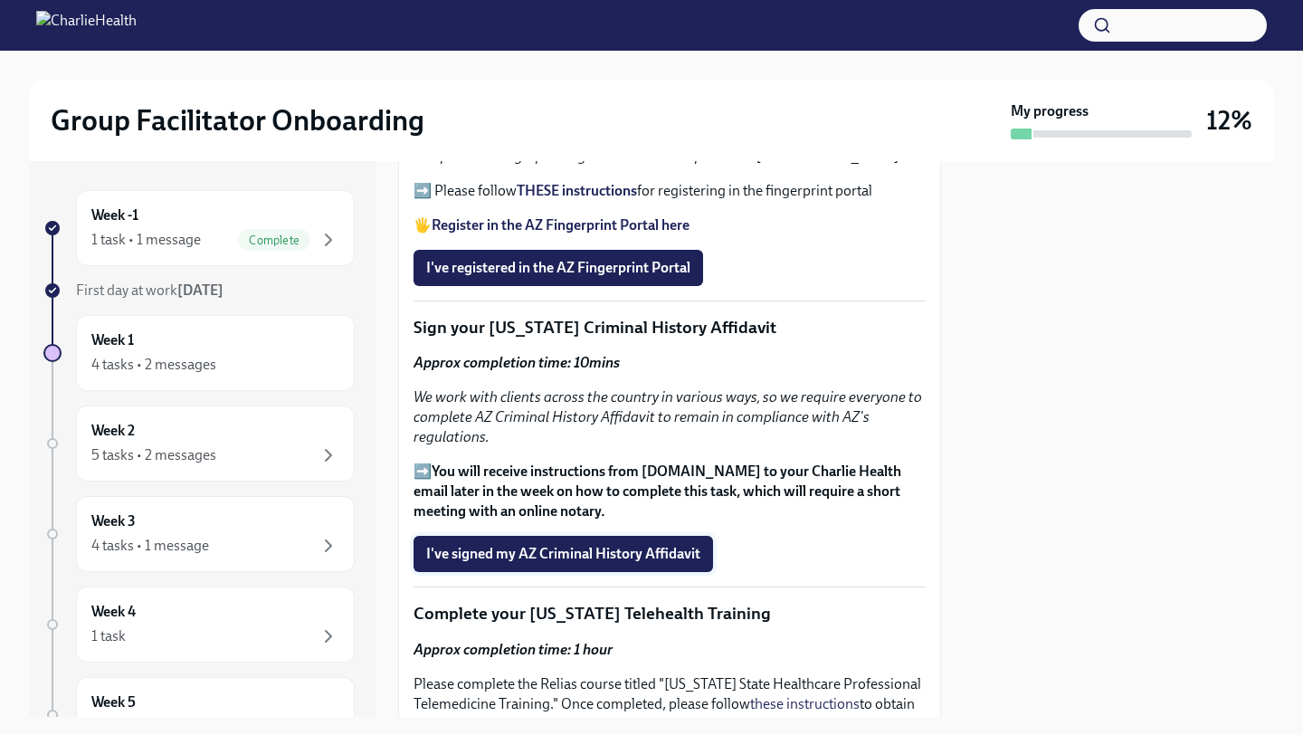
click at [599, 561] on span "I've signed my AZ Criminal History Affidavit" at bounding box center [563, 554] width 274 height 18
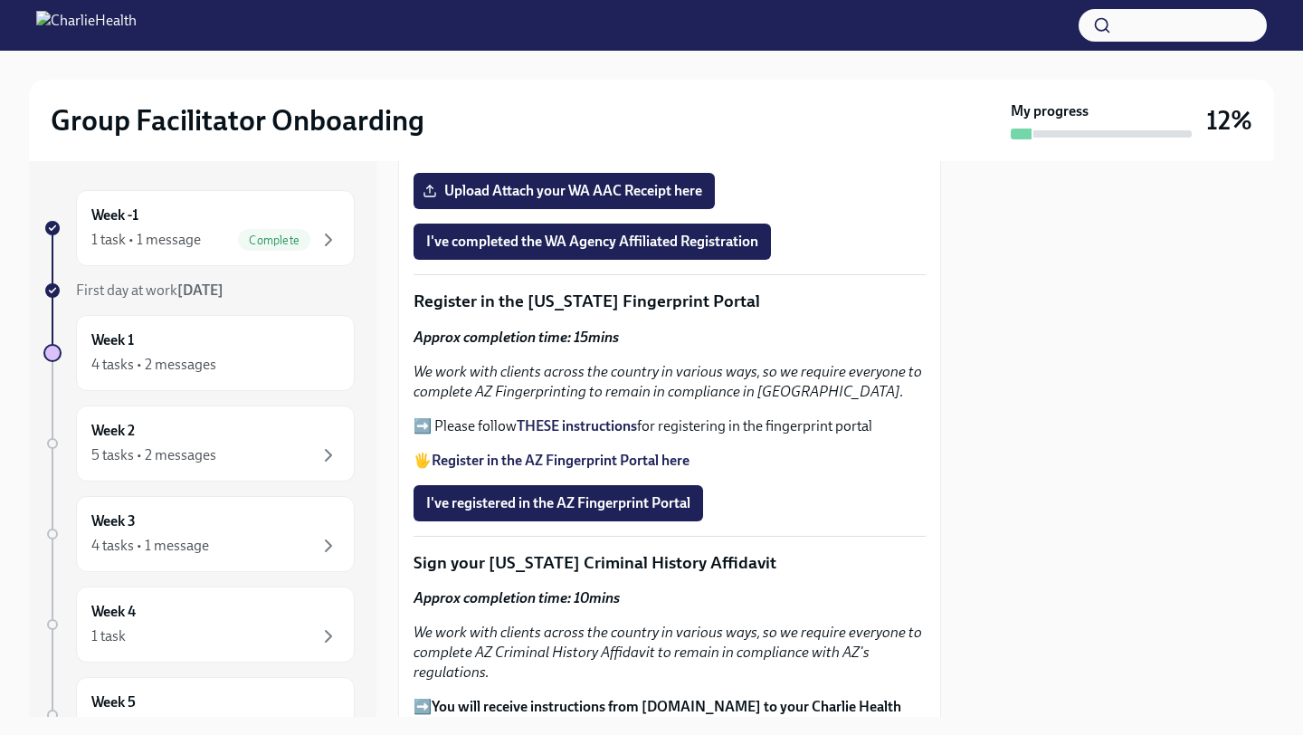
scroll to position [1989, 0]
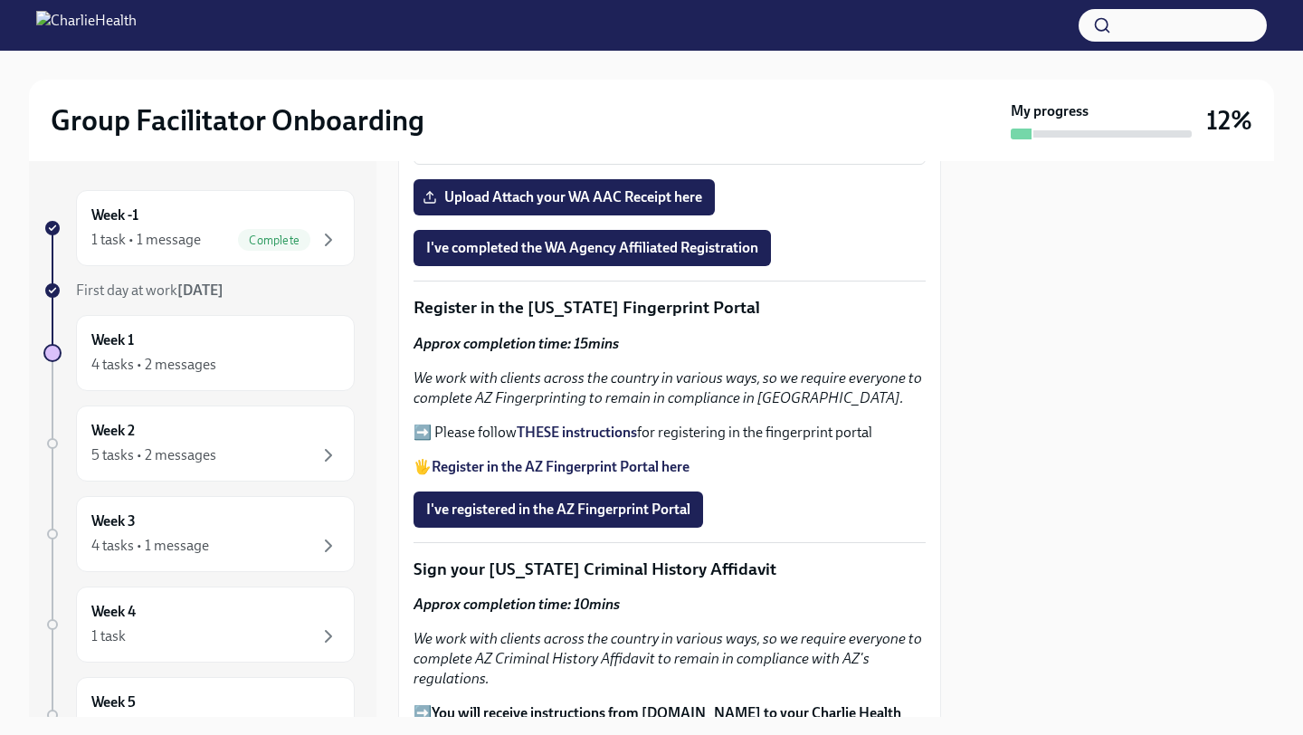
click at [546, 463] on strong "Register in the AZ Fingerprint Portal here" at bounding box center [561, 466] width 258 height 17
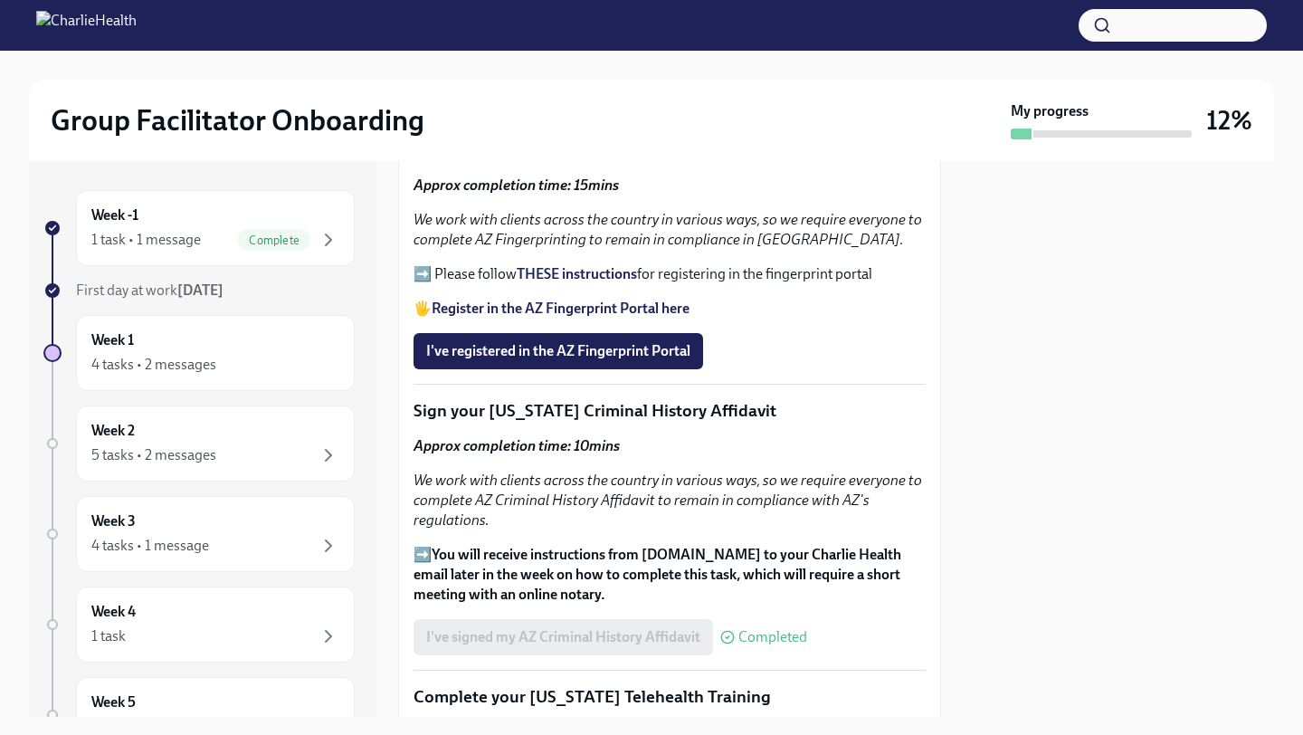
scroll to position [2150, 0]
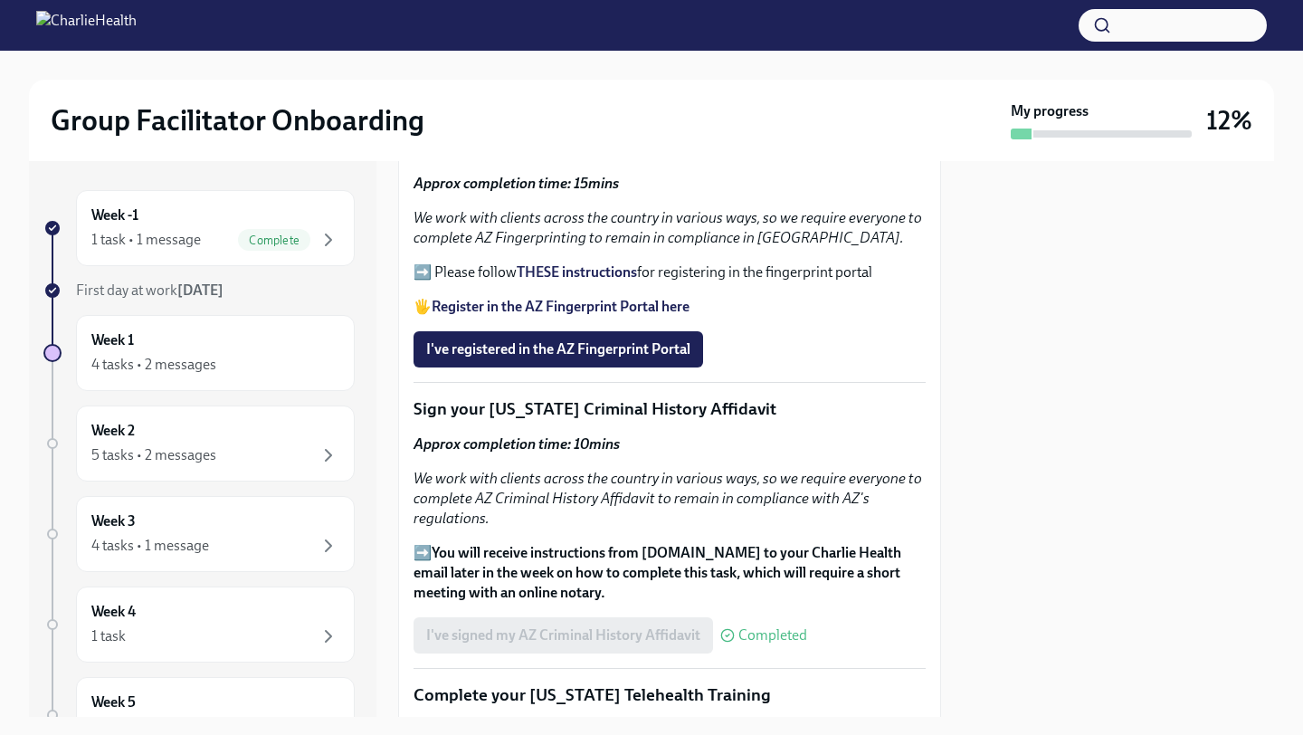
click at [594, 271] on strong "THESE instructions" at bounding box center [577, 271] width 120 height 17
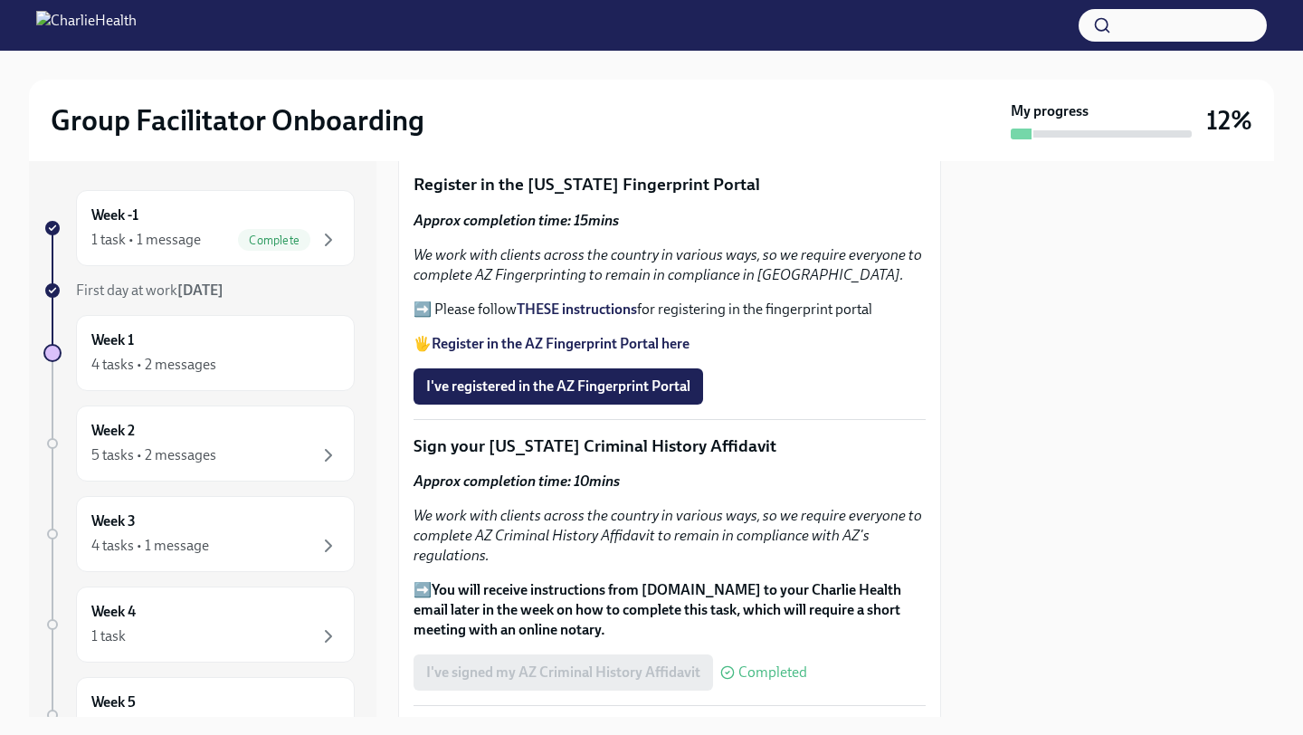
scroll to position [2110, 0]
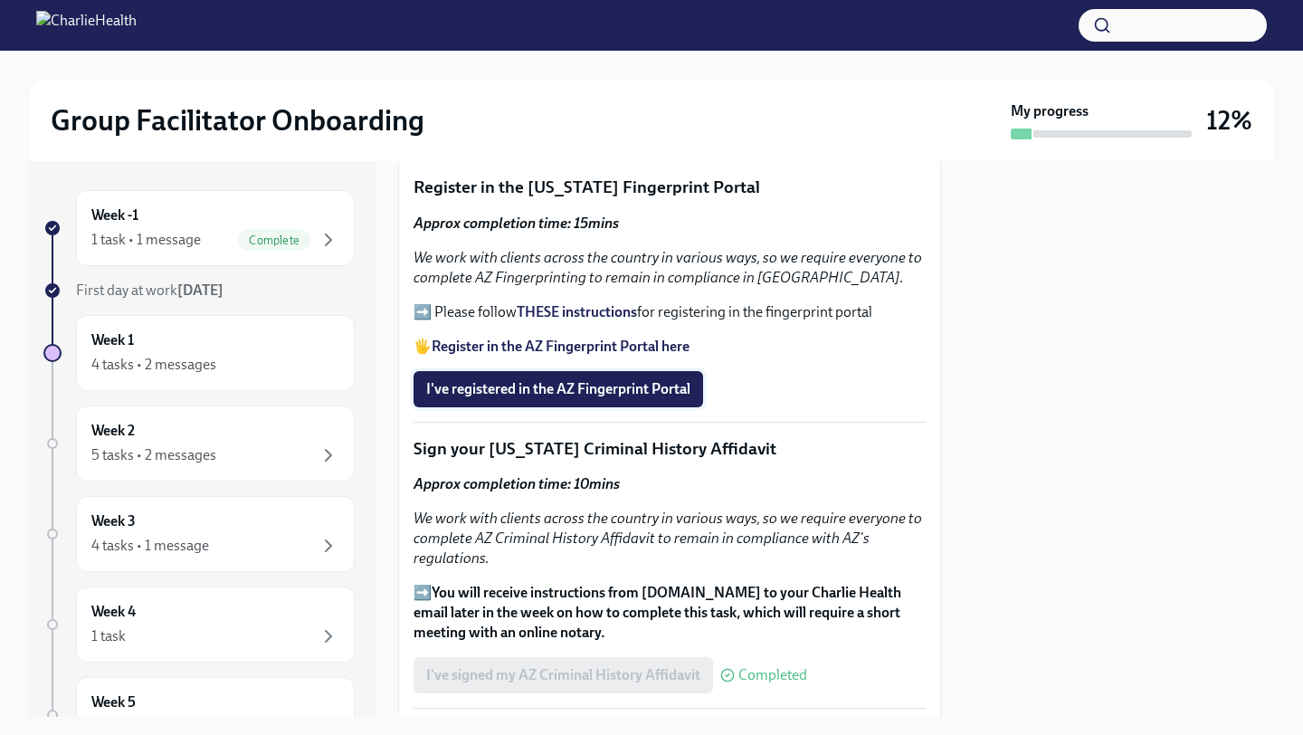
click at [530, 384] on span "I've registered in the AZ Fingerprint Portal" at bounding box center [558, 389] width 264 height 18
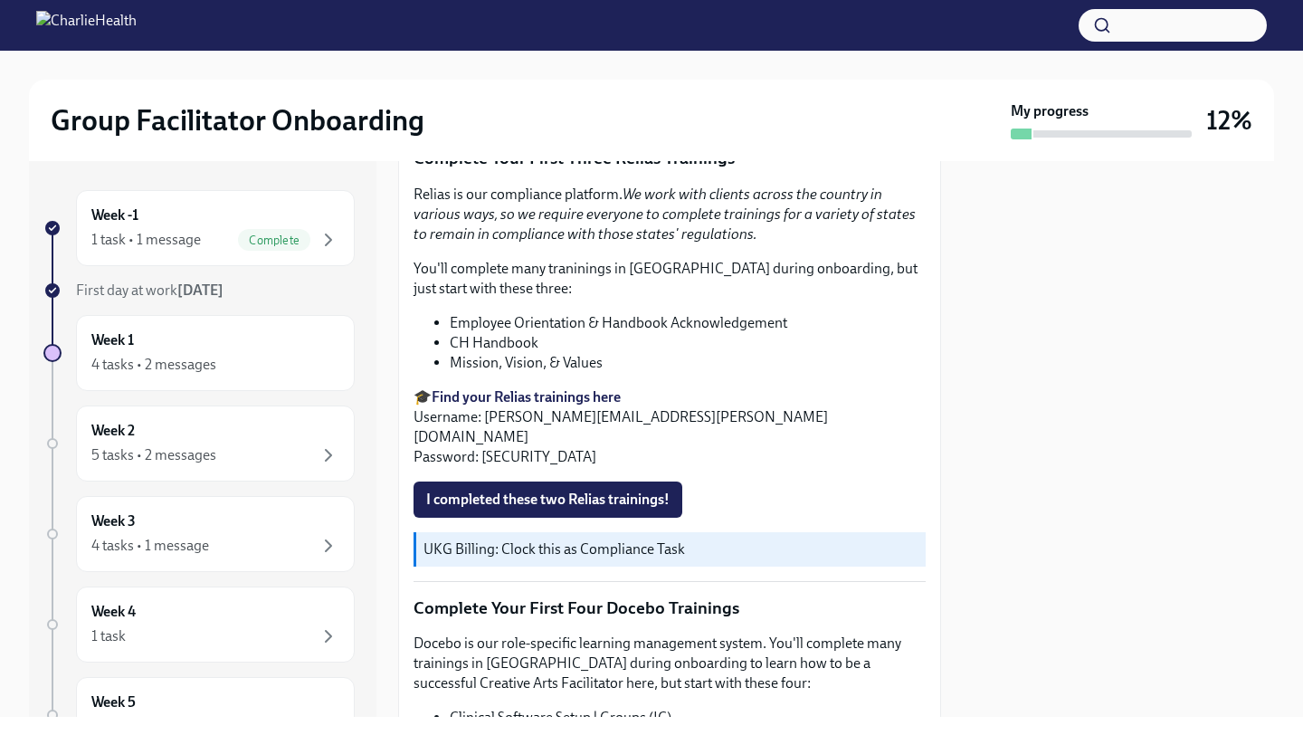
scroll to position [2301, 0]
